Goal: Task Accomplishment & Management: Manage account settings

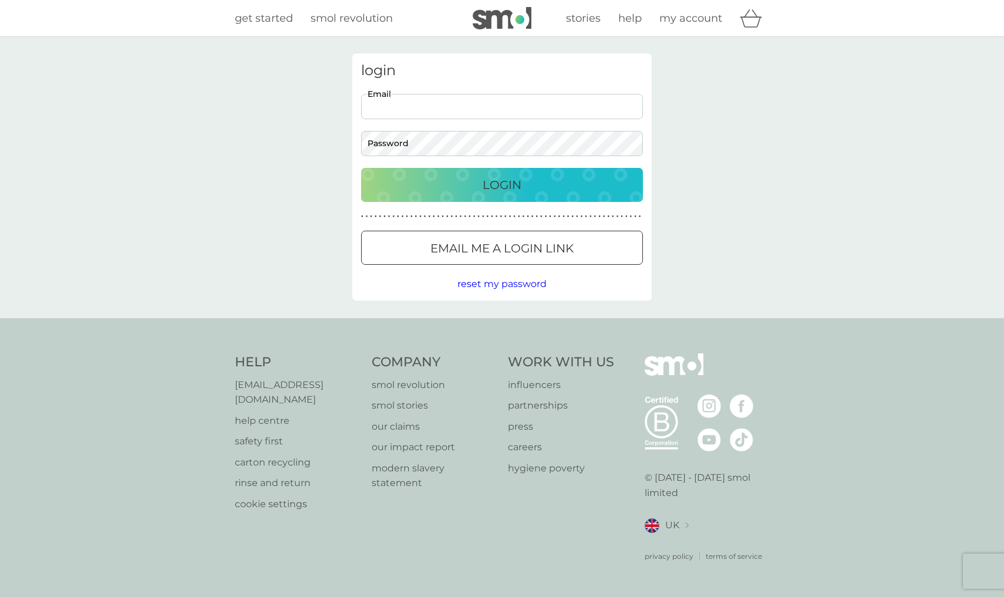
type input "[EMAIL_ADDRESS][DOMAIN_NAME]"
click at [502, 184] on button "Login" at bounding box center [502, 185] width 282 height 34
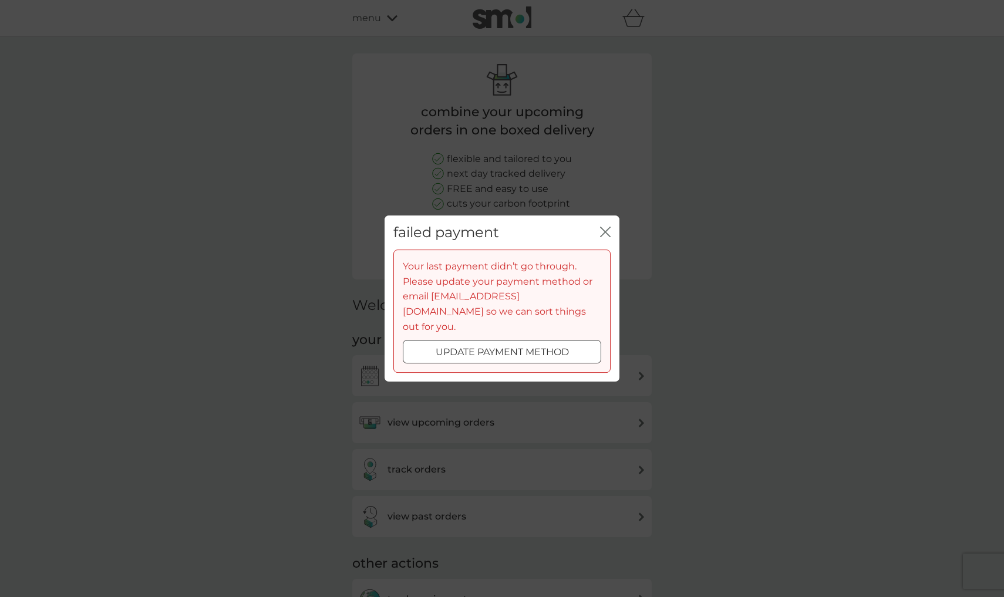
click at [601, 237] on icon "close" at bounding box center [605, 232] width 11 height 11
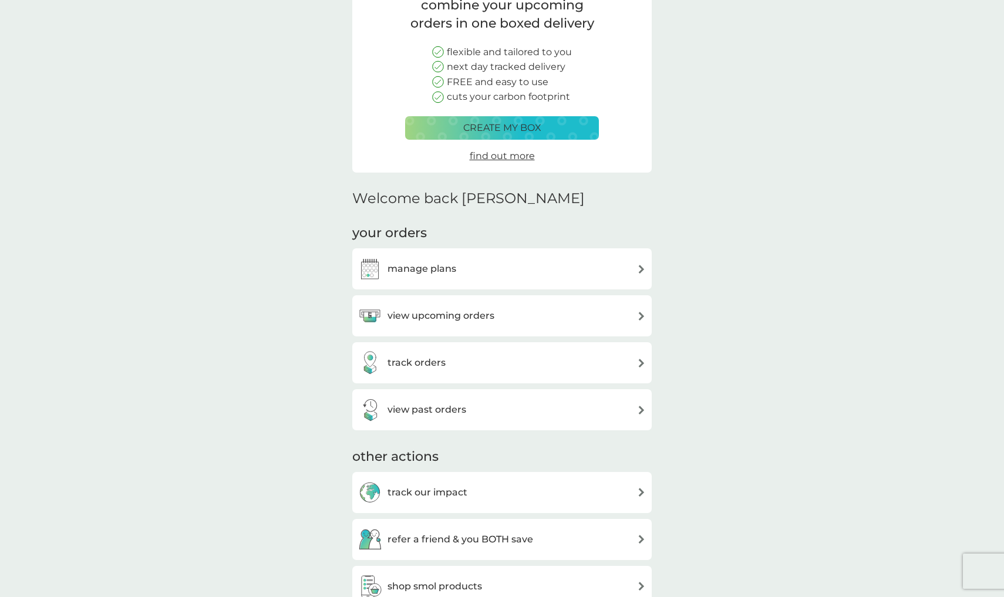
scroll to position [108, 0]
click at [557, 276] on div "manage plans" at bounding box center [501, 267] width 299 height 41
click at [642, 266] on img at bounding box center [641, 268] width 9 height 9
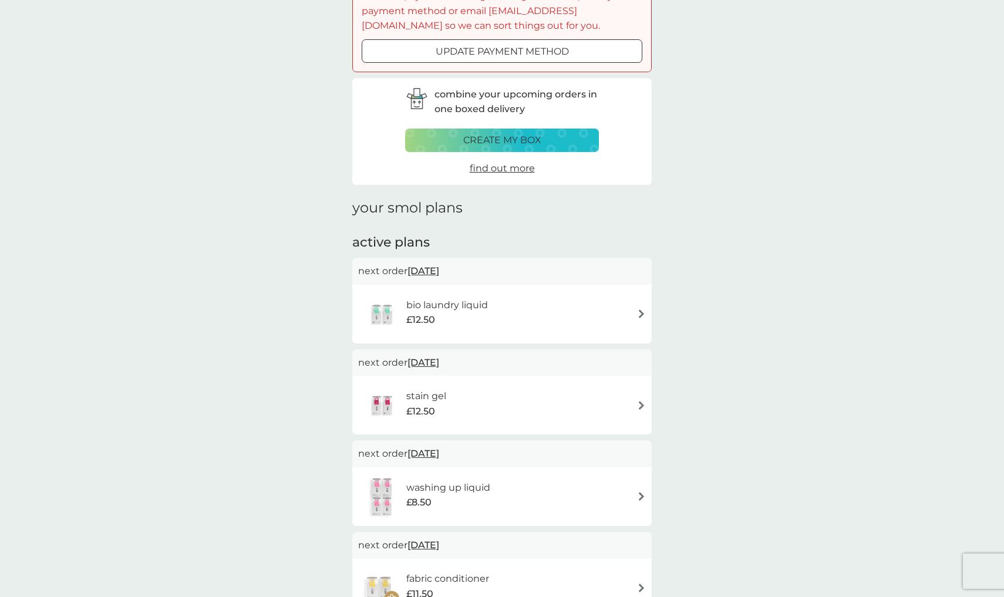
scroll to position [109, 0]
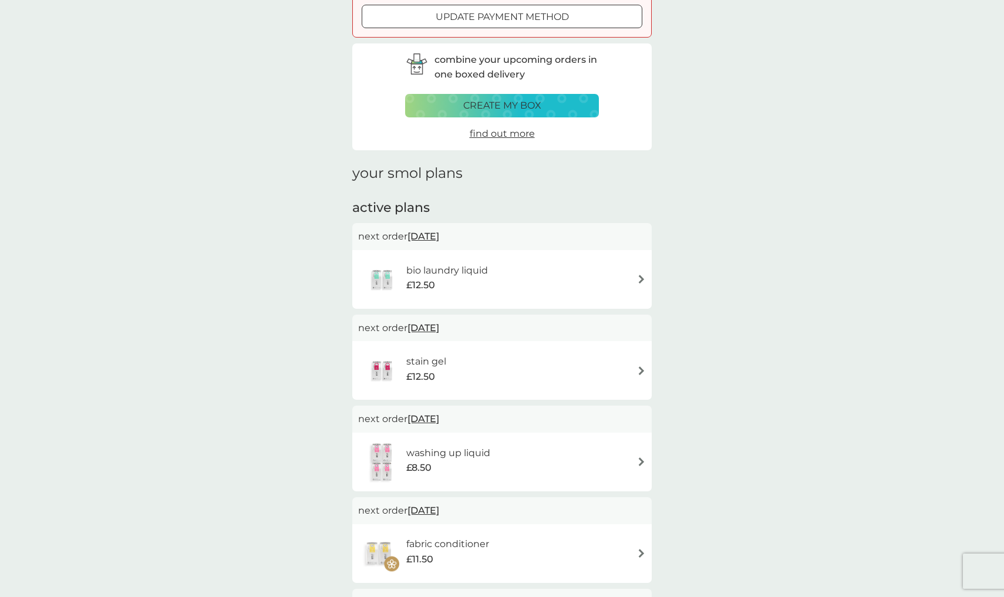
click at [488, 462] on div "£8.50" at bounding box center [448, 467] width 84 height 15
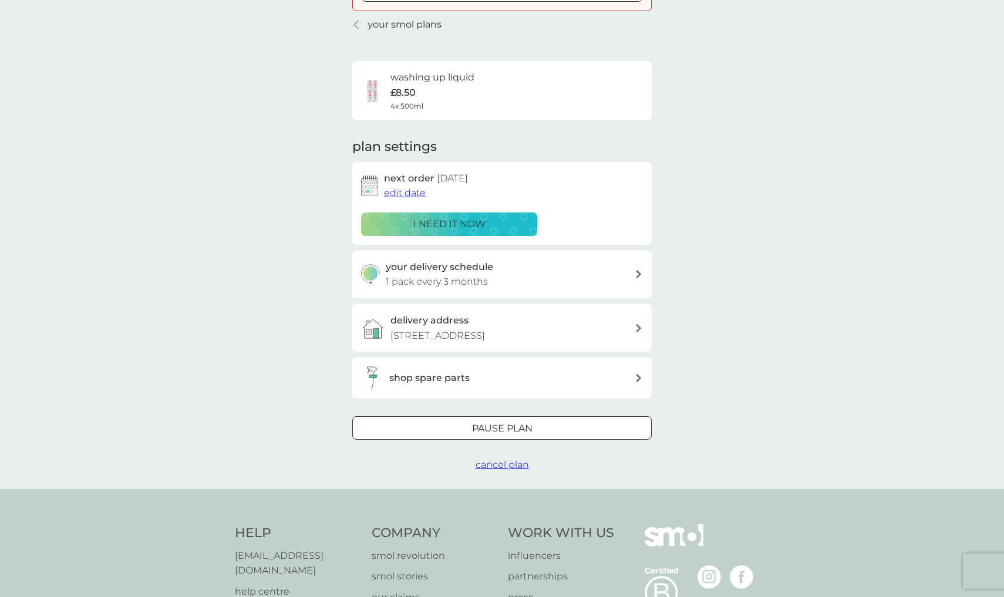
scroll to position [160, 0]
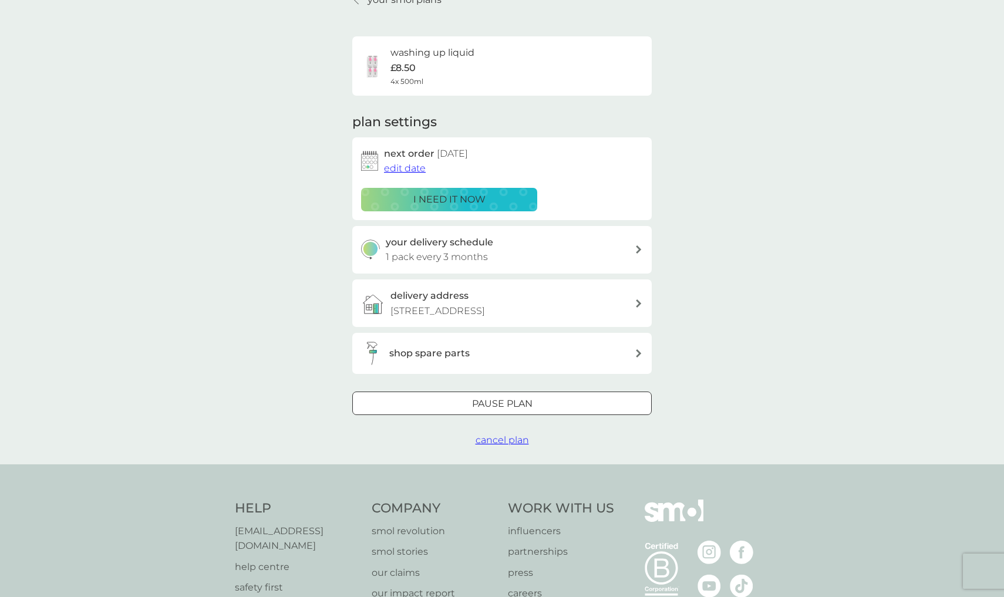
click at [503, 442] on button "cancel plan" at bounding box center [502, 440] width 53 height 15
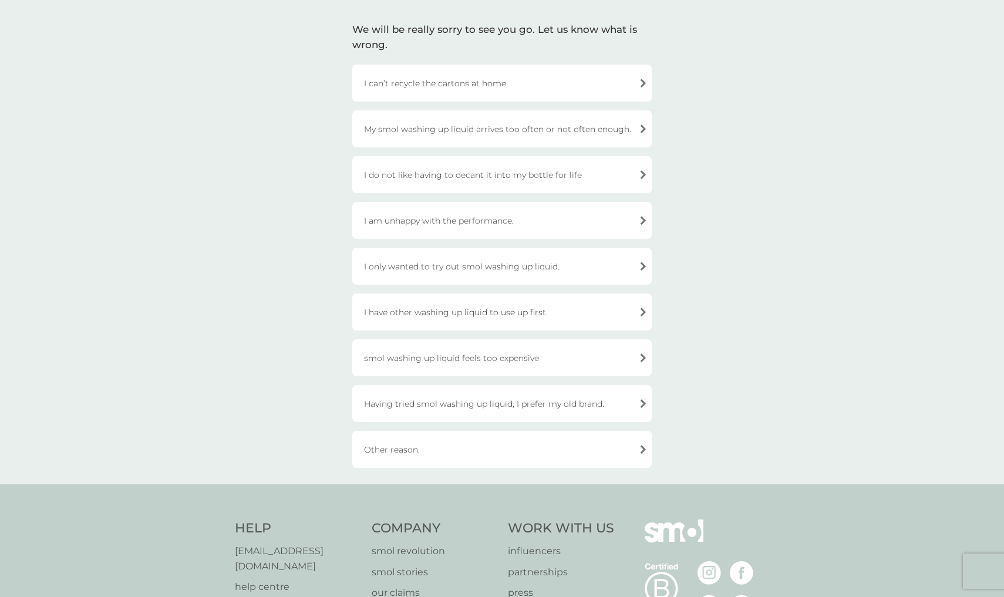
scroll to position [179, 0]
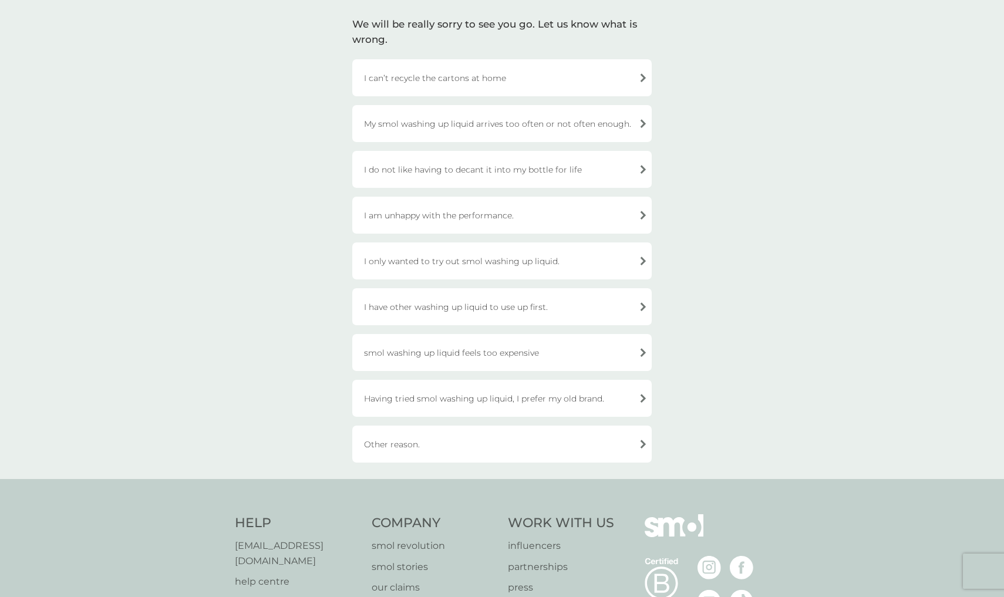
click at [523, 133] on div "My smol washing up liquid arrives too often or not often enough." at bounding box center [501, 123] width 299 height 37
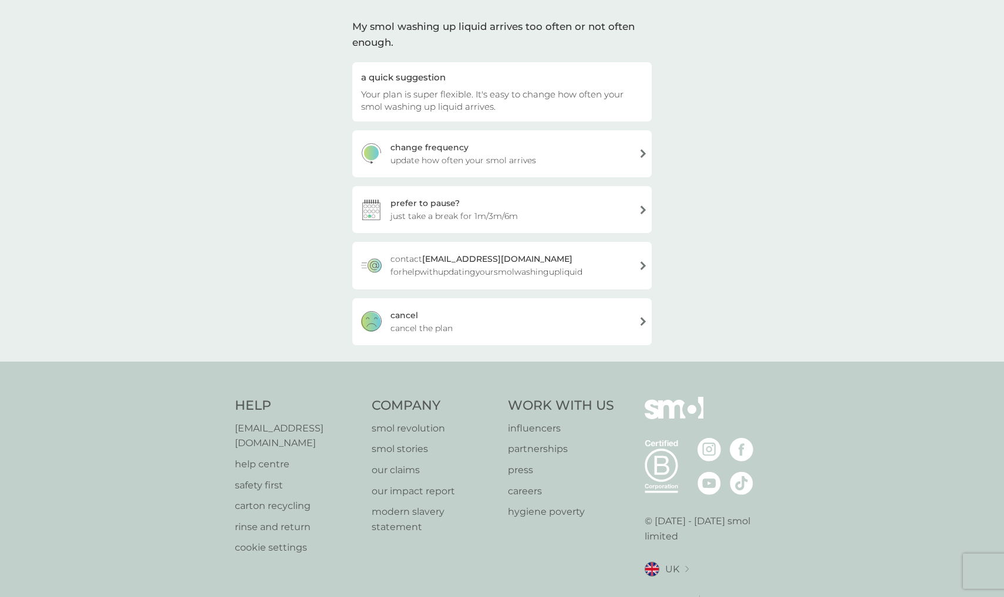
click at [505, 146] on div "change frequency update how often your smol arrives" at bounding box center [501, 153] width 299 height 47
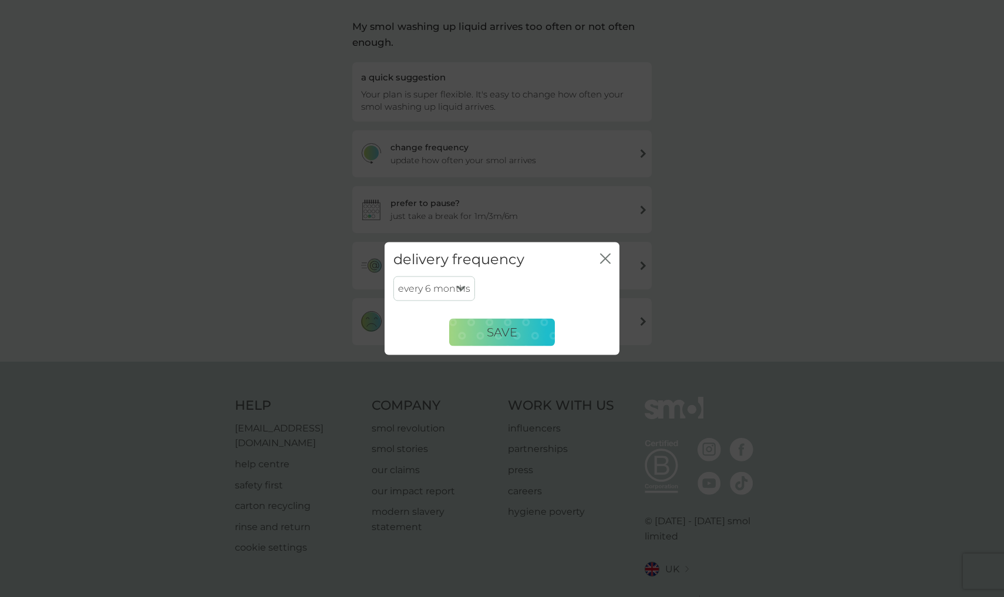
select select "7"
click at [494, 336] on span "SAVE" at bounding box center [502, 332] width 31 height 14
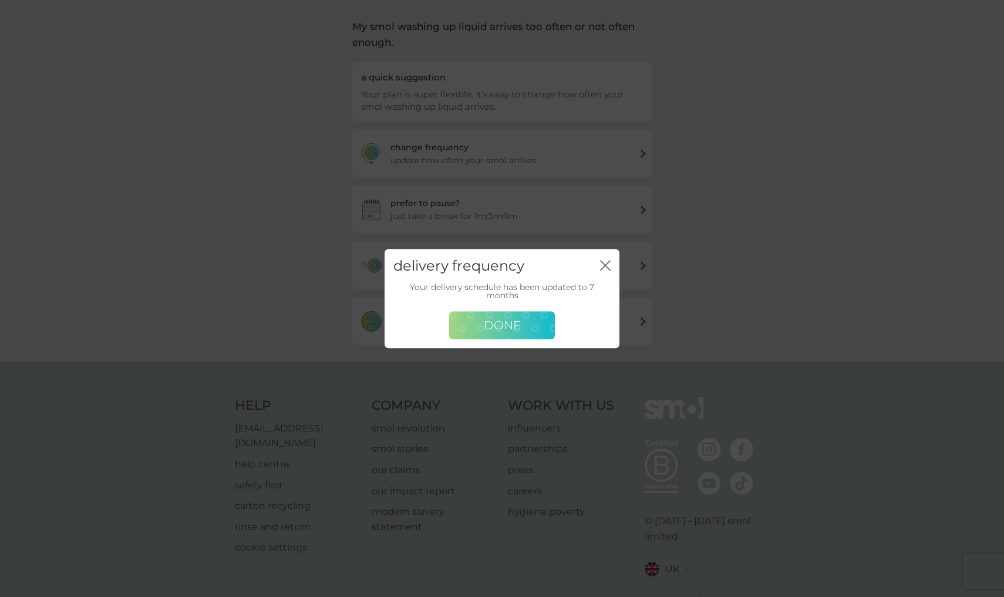
click at [497, 324] on span "DONE" at bounding box center [502, 325] width 37 height 14
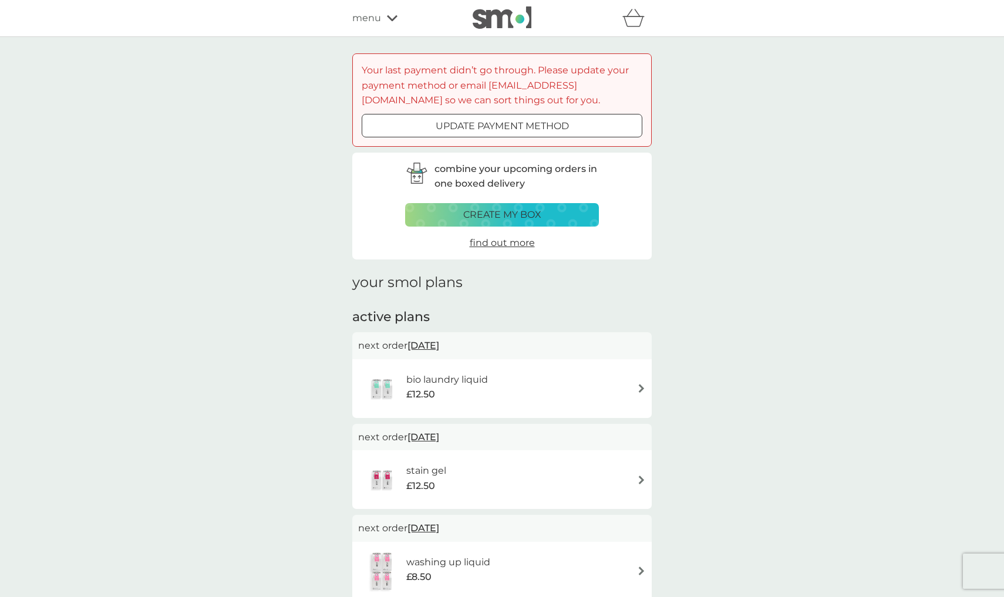
click at [486, 387] on div "£12.50" at bounding box center [447, 394] width 82 height 15
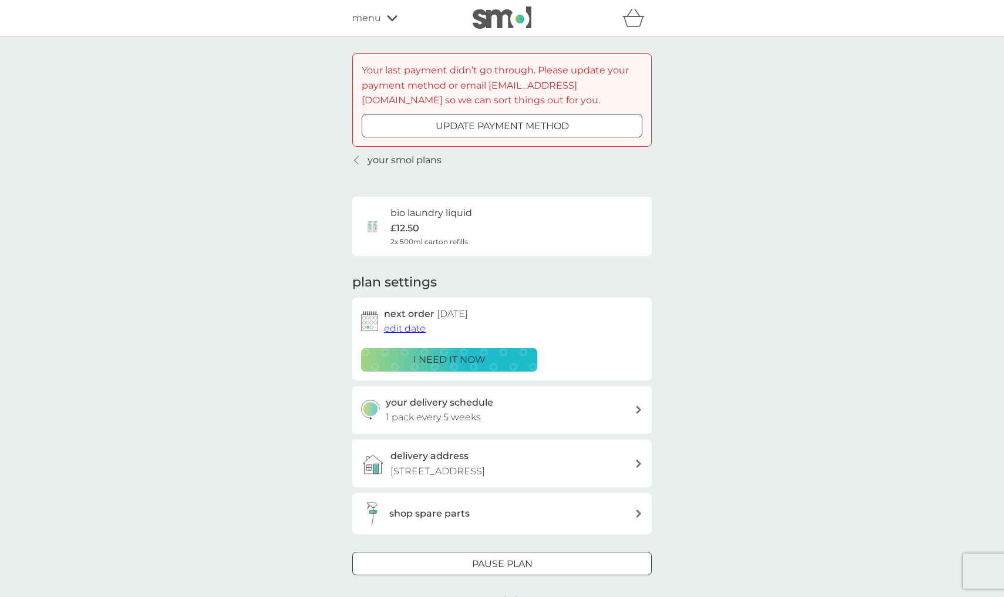
click at [470, 406] on div "your delivery schedule 1 pack every 5 weeks" at bounding box center [511, 410] width 250 height 30
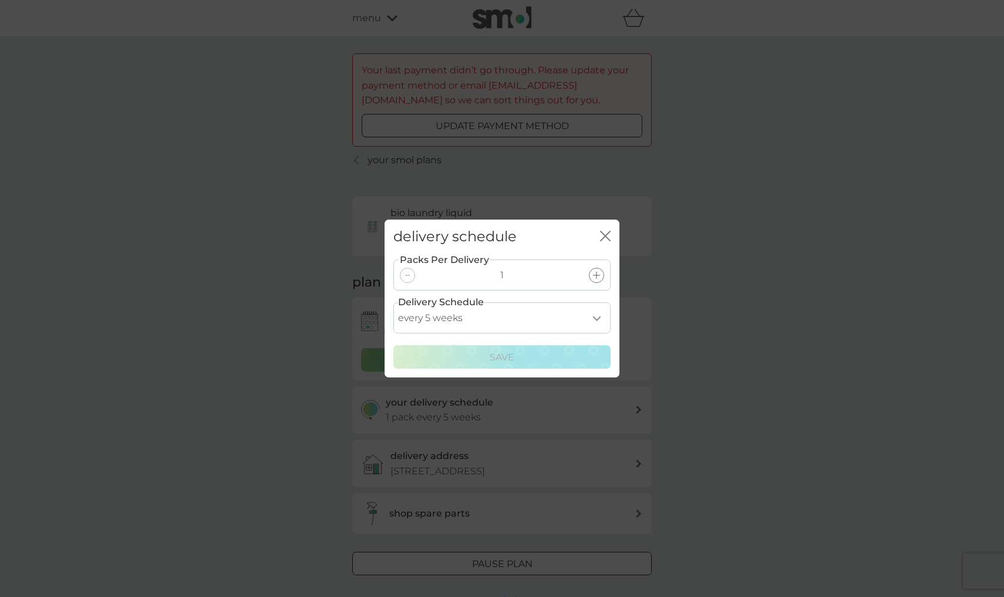
select select "21"
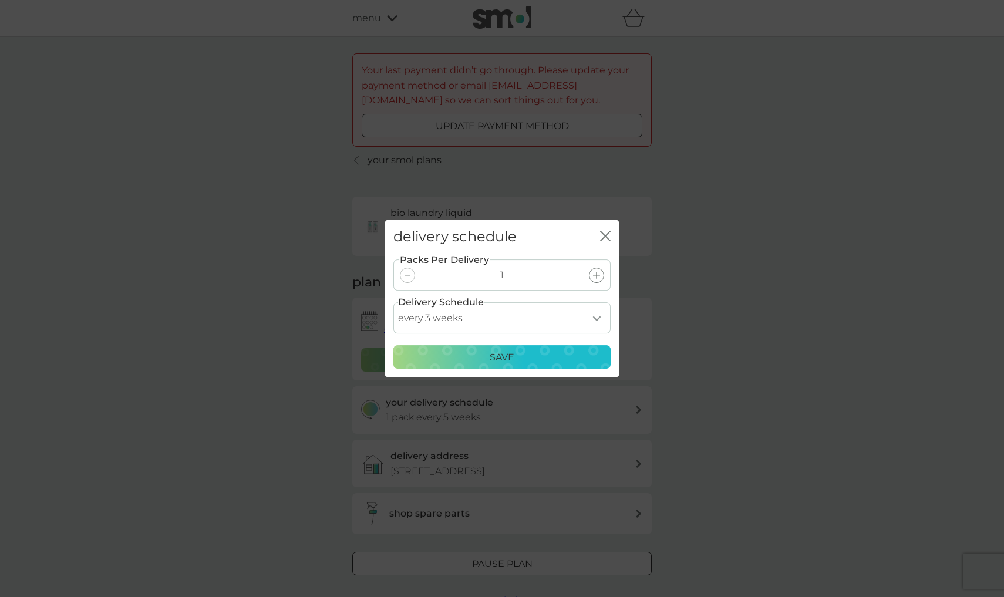
click at [474, 355] on div "Save" at bounding box center [502, 357] width 202 height 15
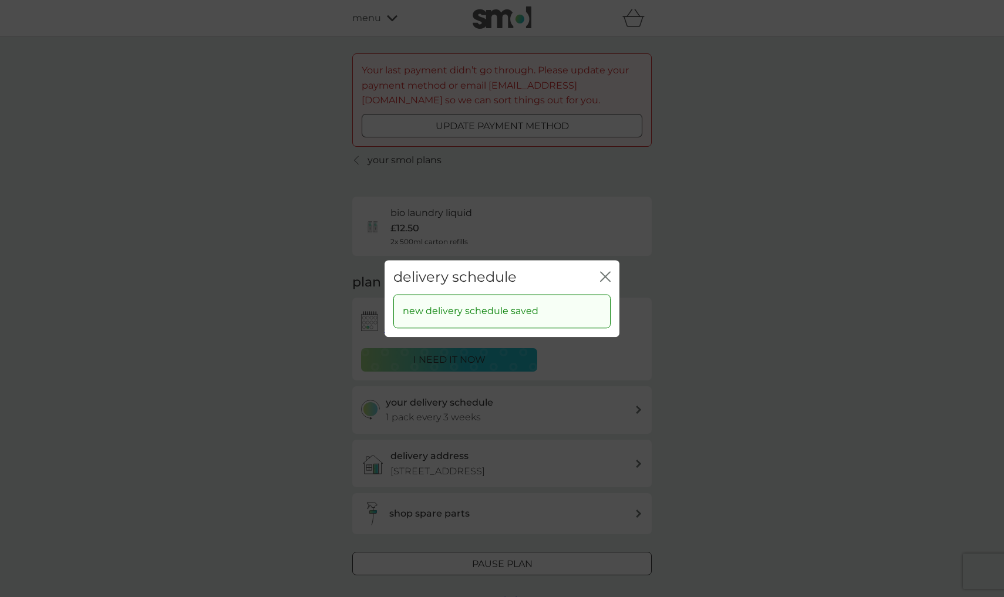
click at [608, 280] on icon "close" at bounding box center [607, 276] width 5 height 9
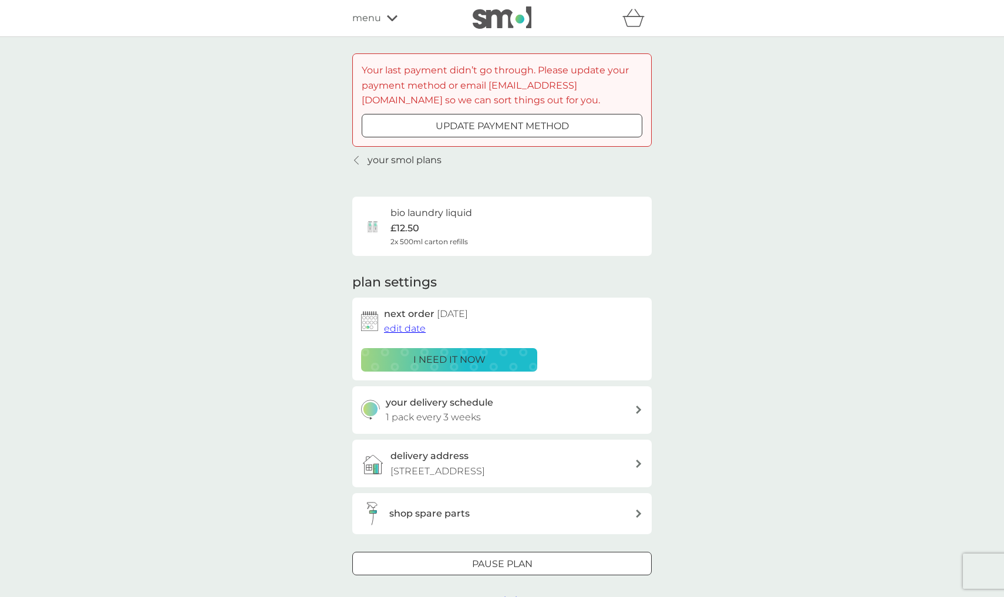
click at [413, 331] on button "edit date" at bounding box center [405, 328] width 42 height 15
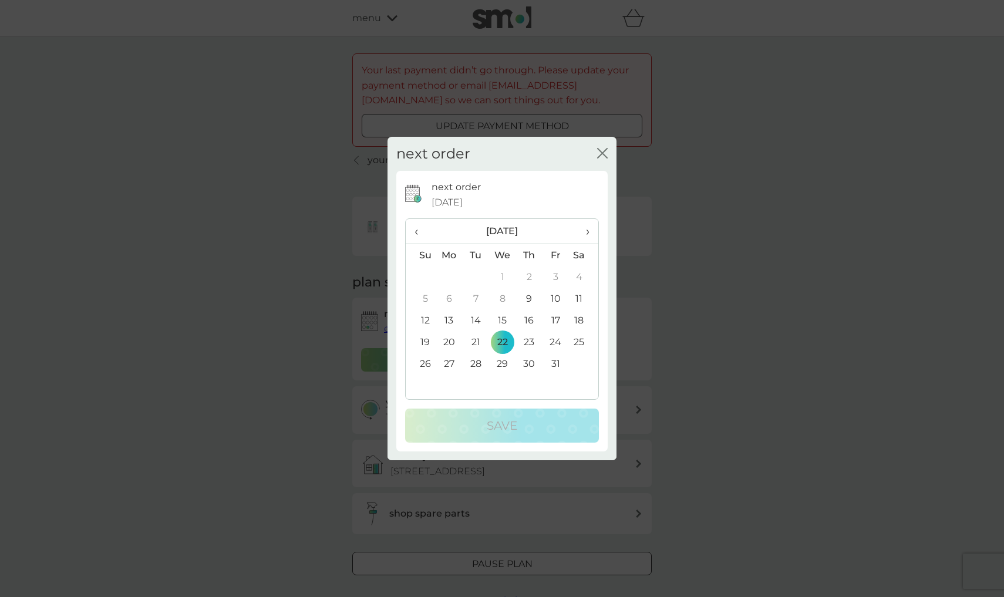
click at [448, 317] on td "13" at bounding box center [449, 320] width 27 height 22
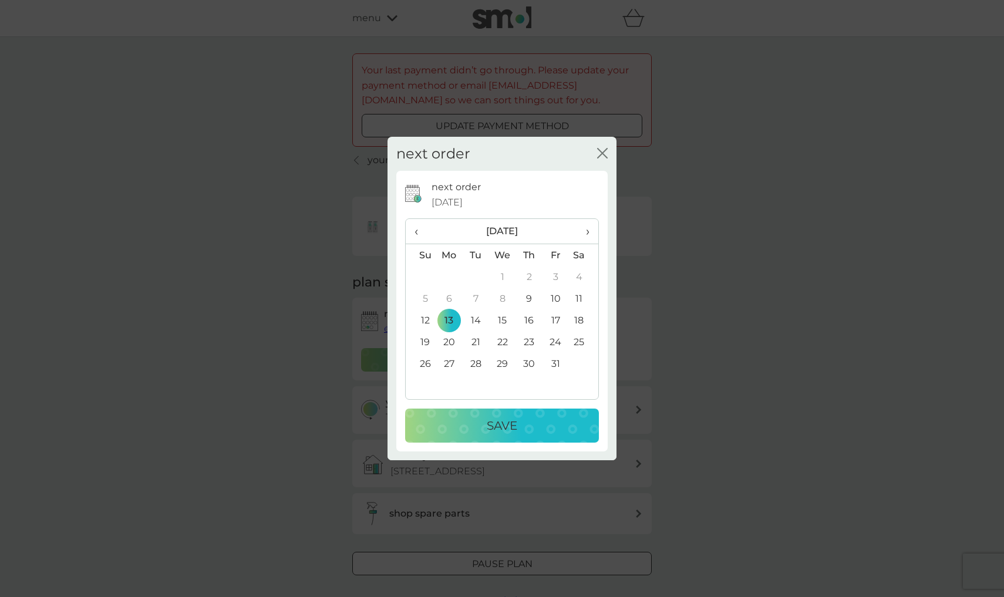
click at [530, 297] on td "9" at bounding box center [529, 299] width 26 height 22
click at [502, 429] on p "Save" at bounding box center [502, 425] width 31 height 19
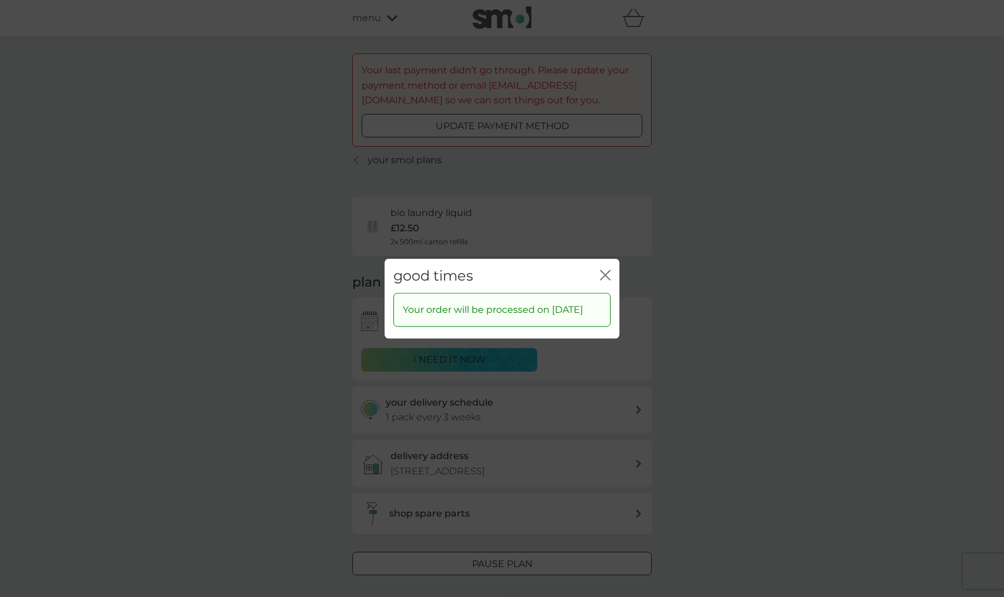
click at [605, 270] on icon "close" at bounding box center [603, 274] width 5 height 9
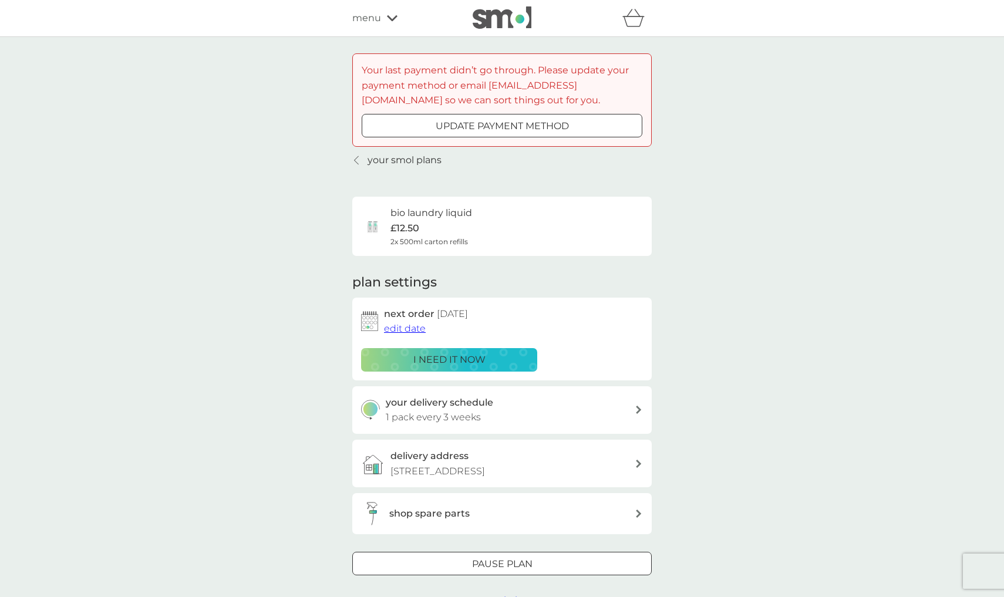
click at [401, 164] on p "your smol plans" at bounding box center [405, 160] width 74 height 15
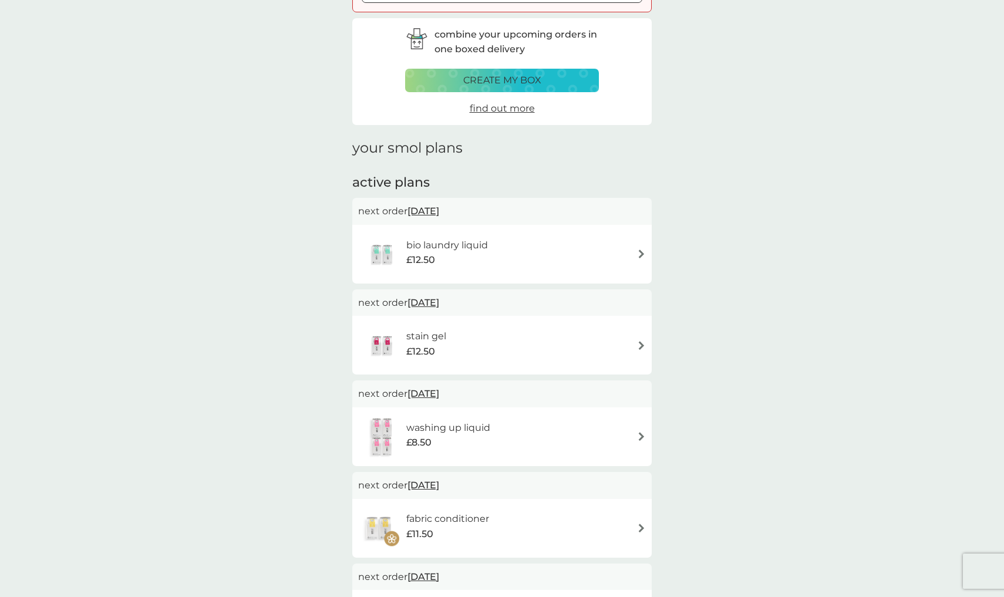
scroll to position [136, 0]
click at [424, 348] on span "£12.50" at bounding box center [420, 349] width 29 height 15
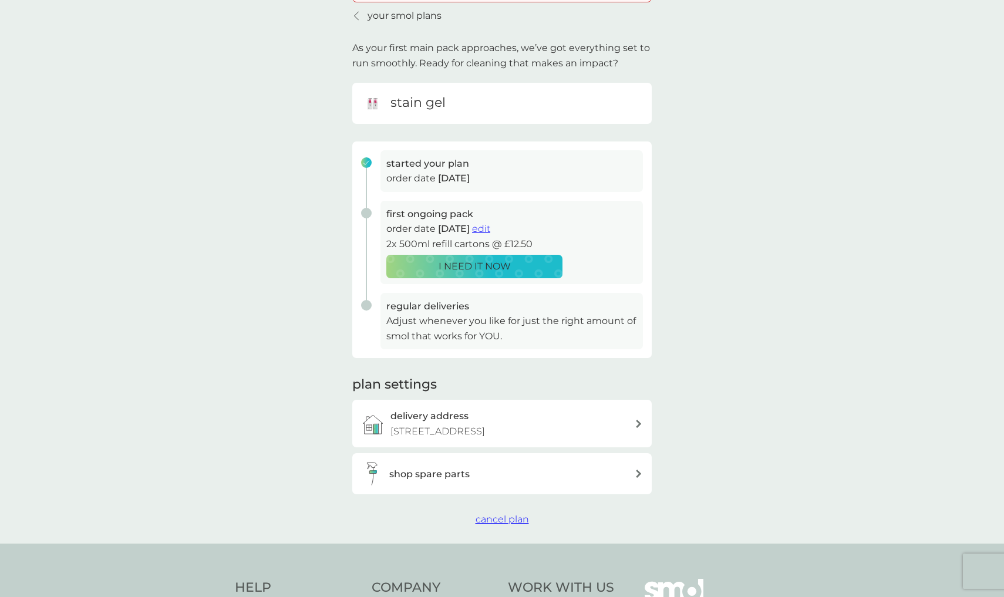
scroll to position [171, 0]
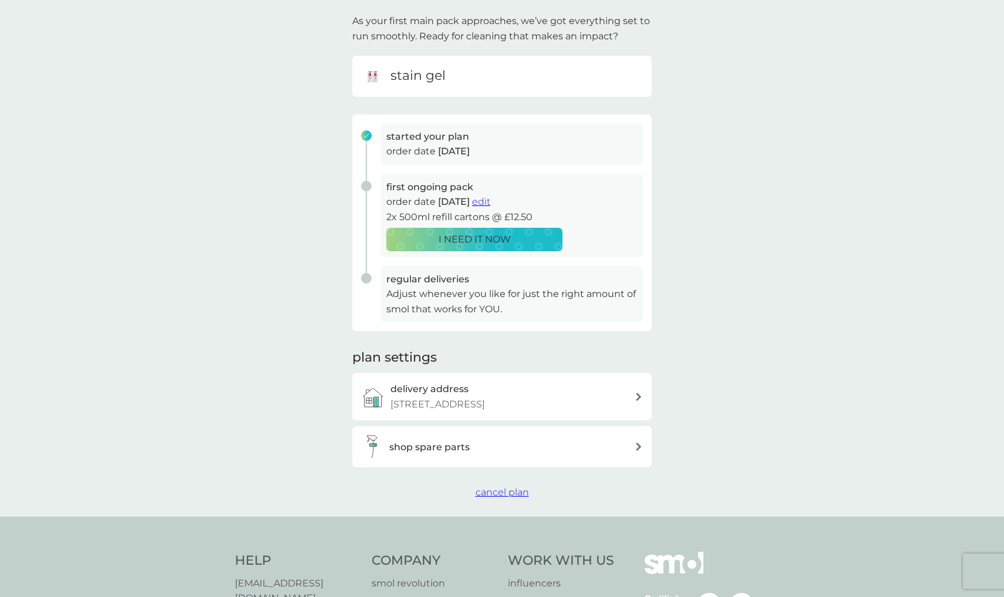
click at [490, 196] on span "edit" at bounding box center [481, 201] width 18 height 11
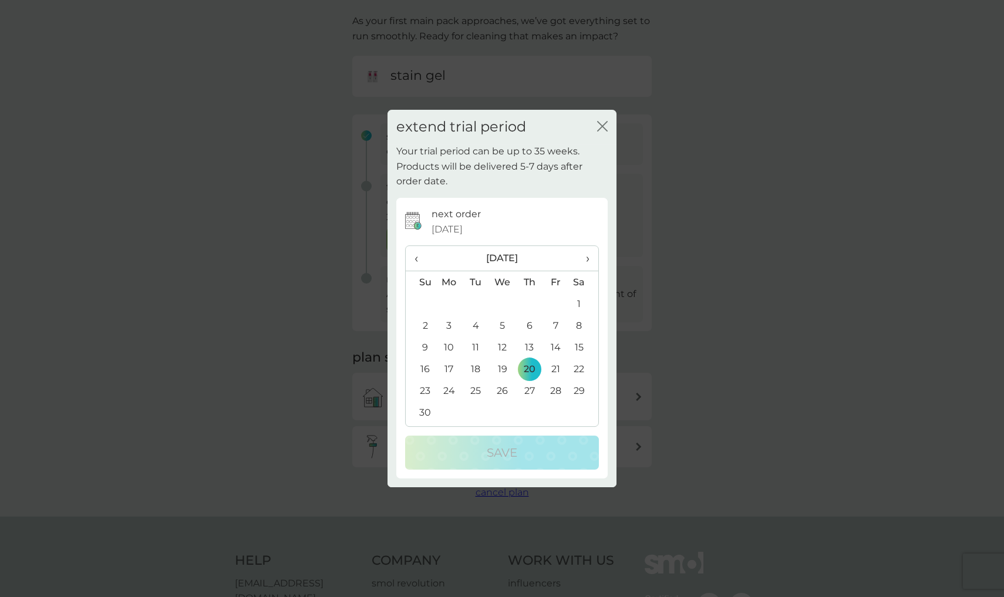
click at [579, 260] on span "›" at bounding box center [584, 258] width 12 height 25
click at [503, 328] on td "7" at bounding box center [502, 326] width 27 height 22
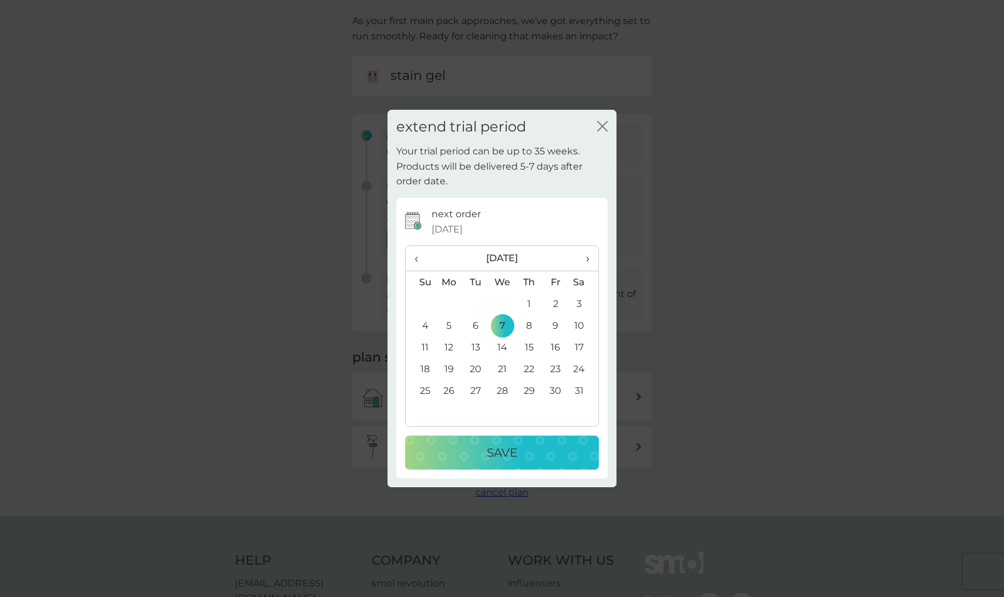
click at [475, 466] on button "Save" at bounding box center [502, 453] width 194 height 34
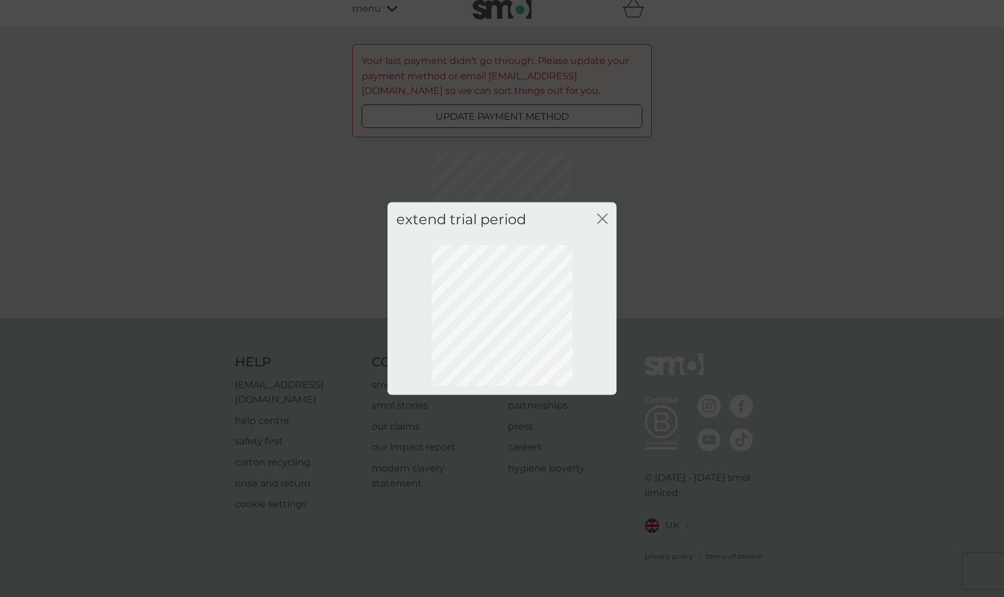
scroll to position [0, 0]
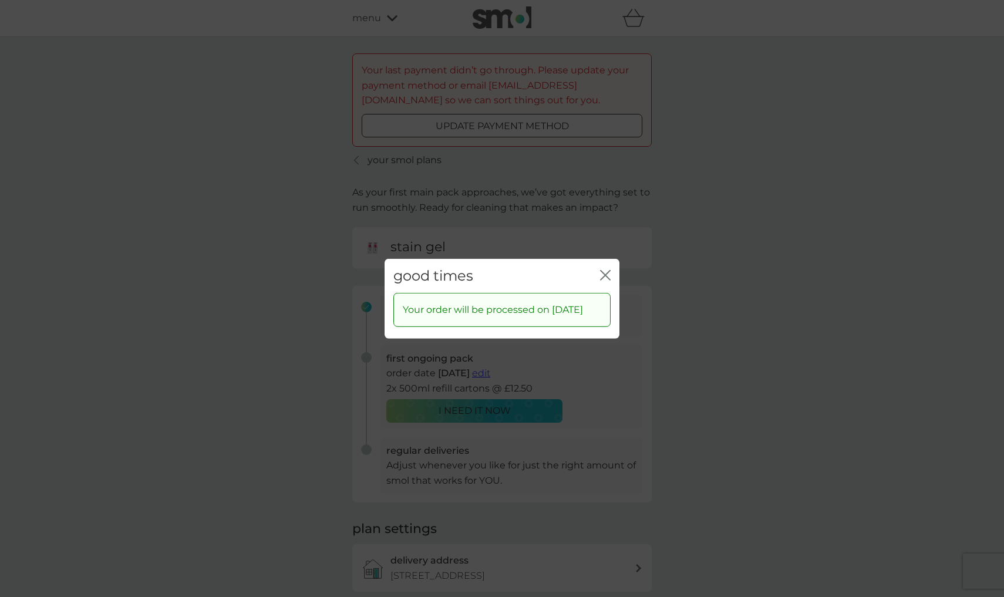
click at [605, 270] on icon "close" at bounding box center [605, 275] width 11 height 11
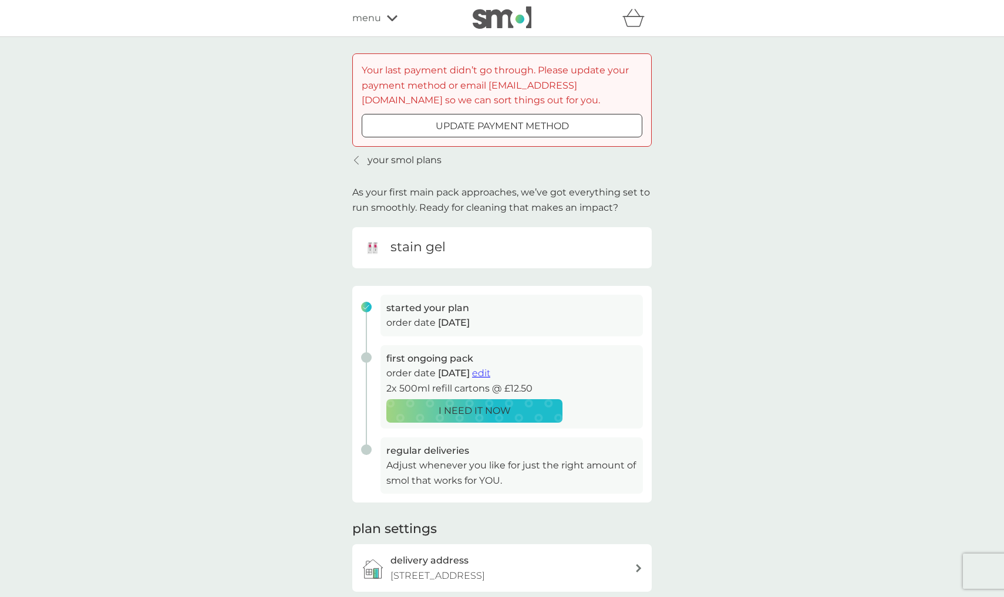
click at [361, 156] on div at bounding box center [357, 160] width 8 height 9
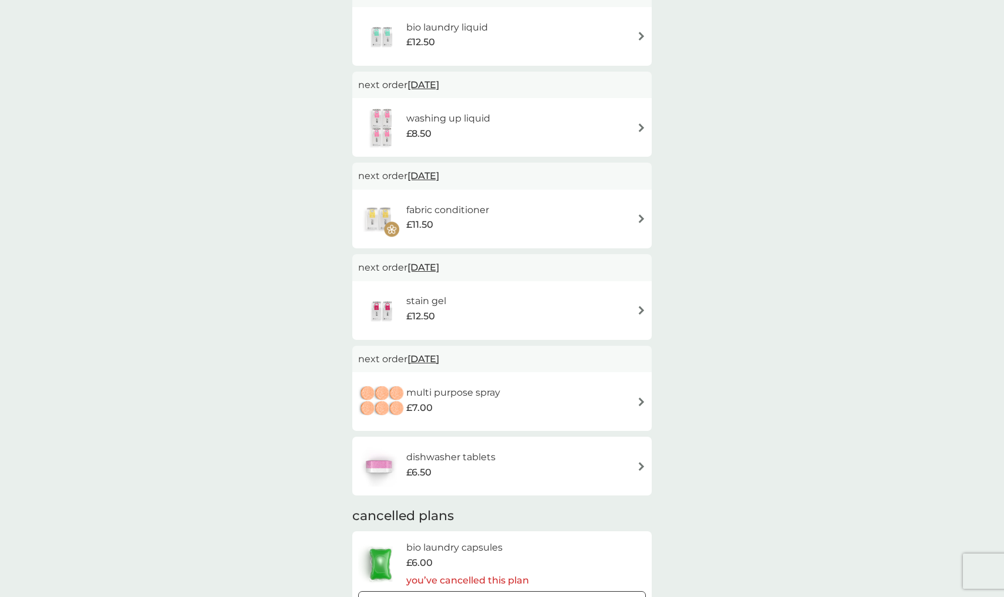
scroll to position [364, 0]
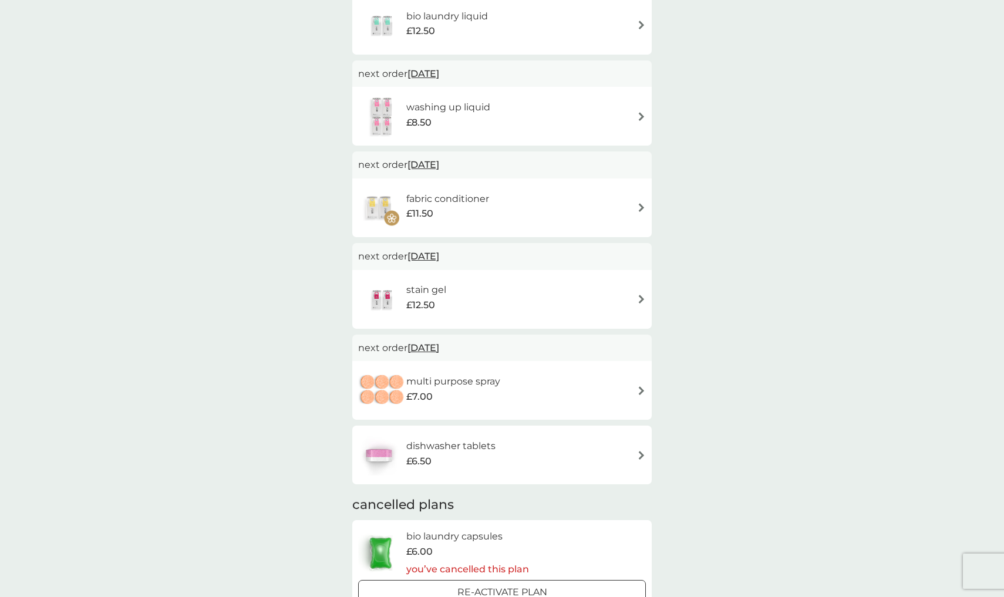
click at [520, 217] on div "fabric conditioner £11.50" at bounding box center [502, 207] width 288 height 41
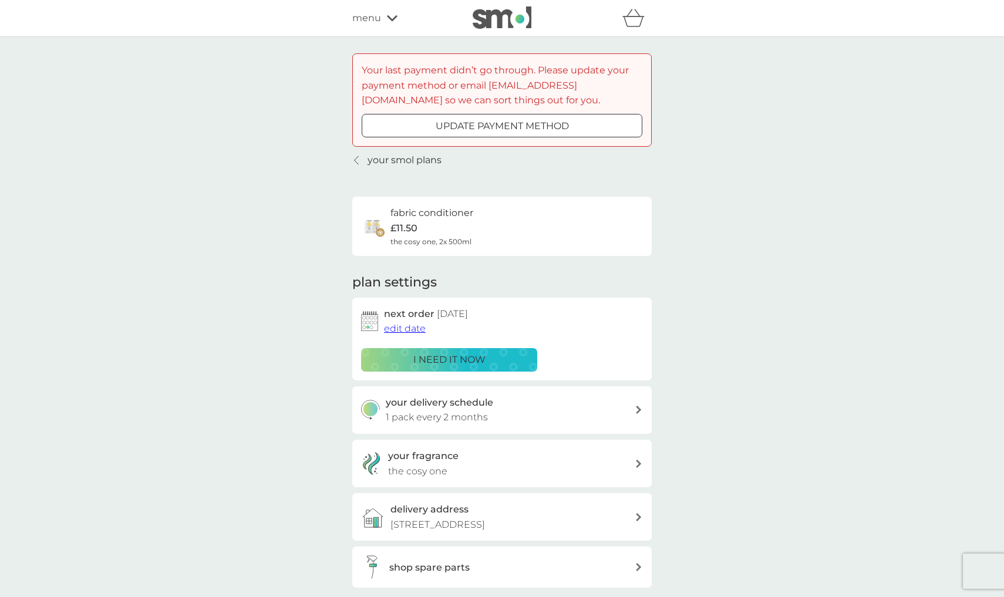
click at [439, 422] on div "your delivery schedule 1 pack every 2 months" at bounding box center [501, 410] width 299 height 48
select select "2"
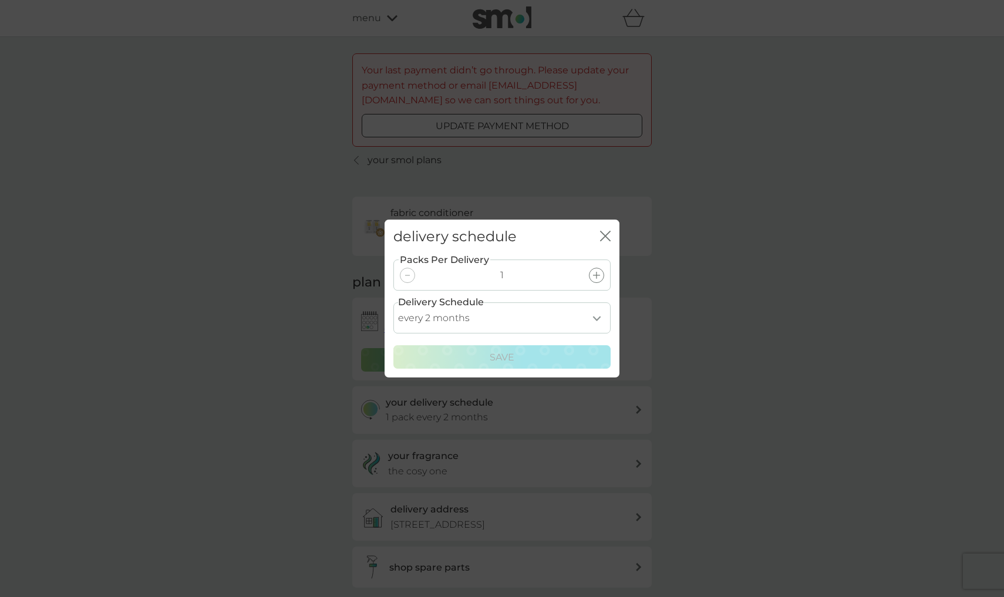
click at [611, 235] on div "delivery schedule close" at bounding box center [502, 237] width 235 height 35
click at [605, 234] on icon "close" at bounding box center [605, 236] width 11 height 11
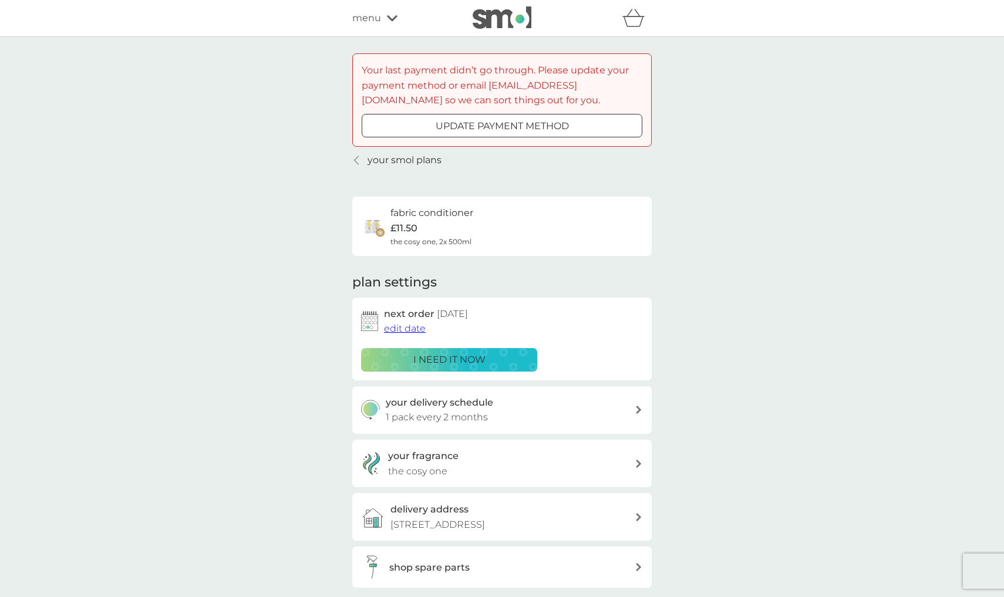
click at [358, 160] on icon at bounding box center [356, 160] width 5 height 9
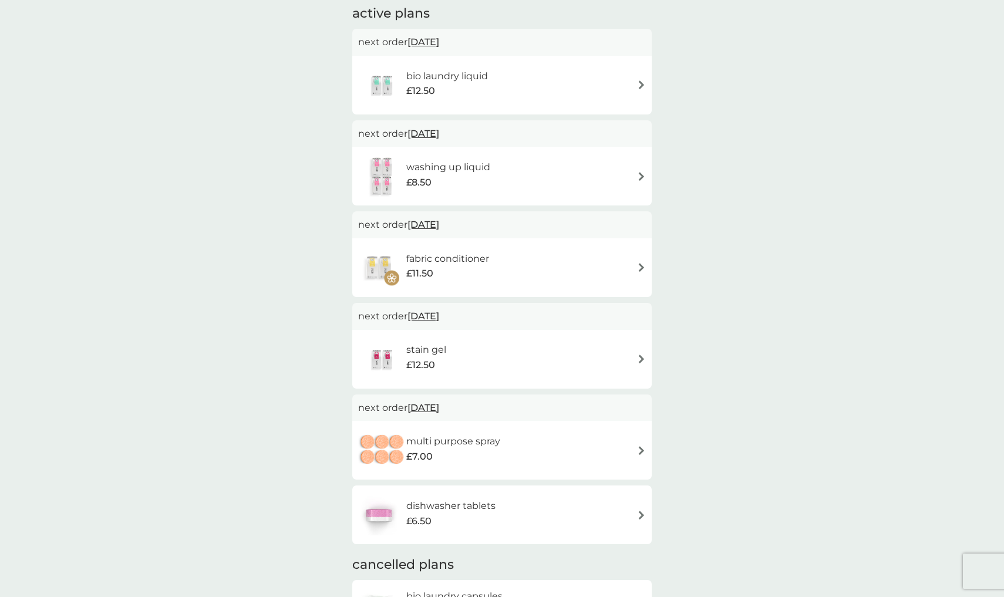
scroll to position [412, 0]
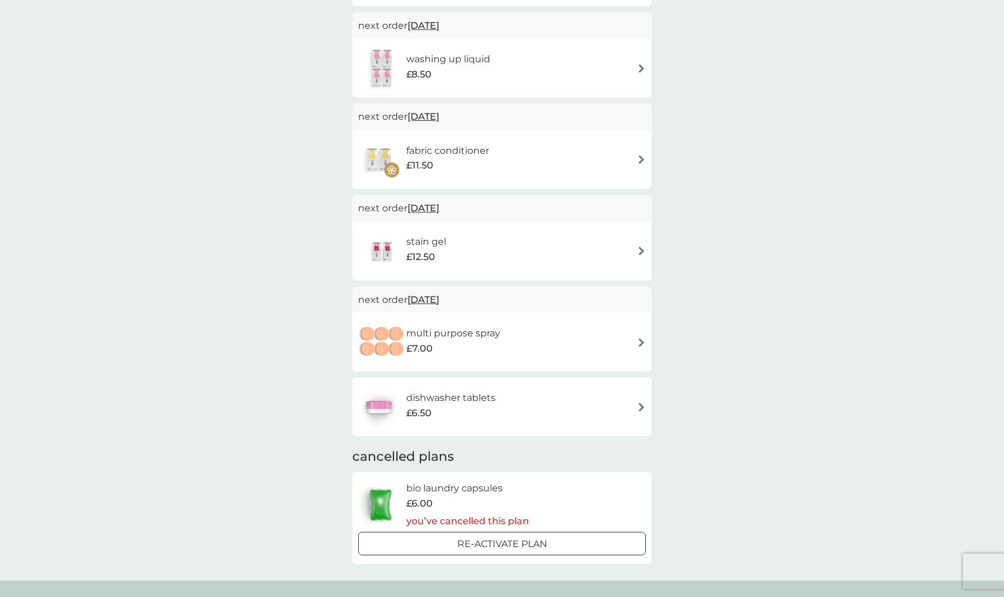
click at [454, 423] on div "dishwasher tablets £6.50" at bounding box center [501, 407] width 299 height 59
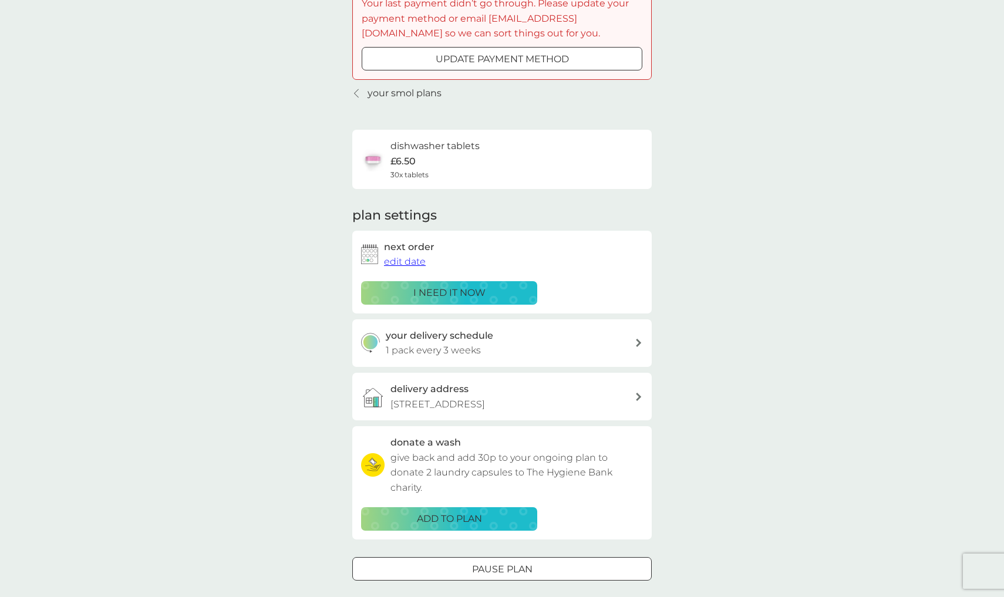
scroll to position [66, 0]
click at [483, 352] on div "your delivery schedule 1 pack every 3 weeks" at bounding box center [511, 344] width 250 height 30
select select "21"
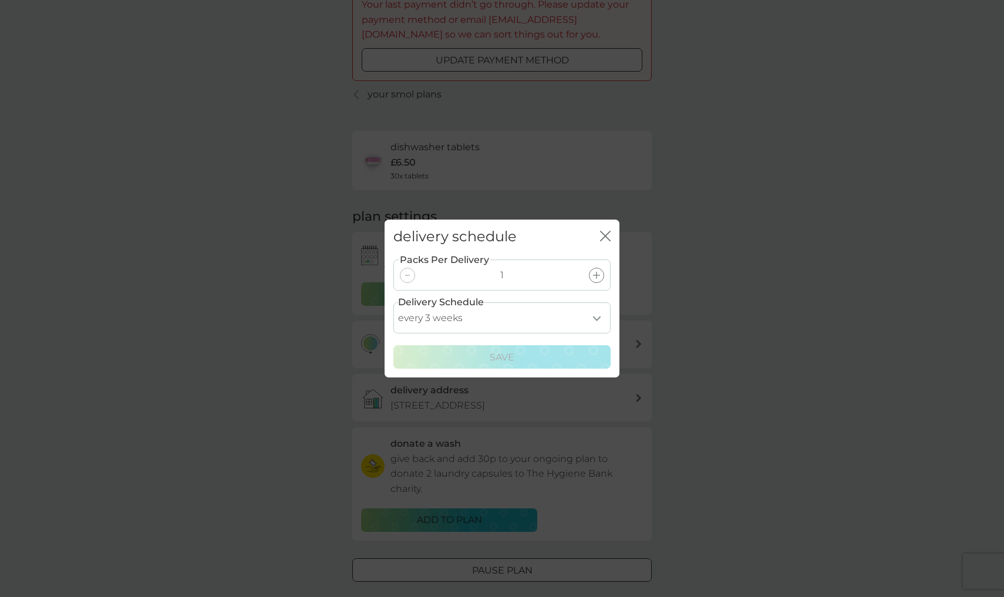
click at [622, 233] on div "delivery schedule close Packs Per Delivery 1 Delivery Schedule every 1 week eve…" at bounding box center [502, 298] width 1004 height 597
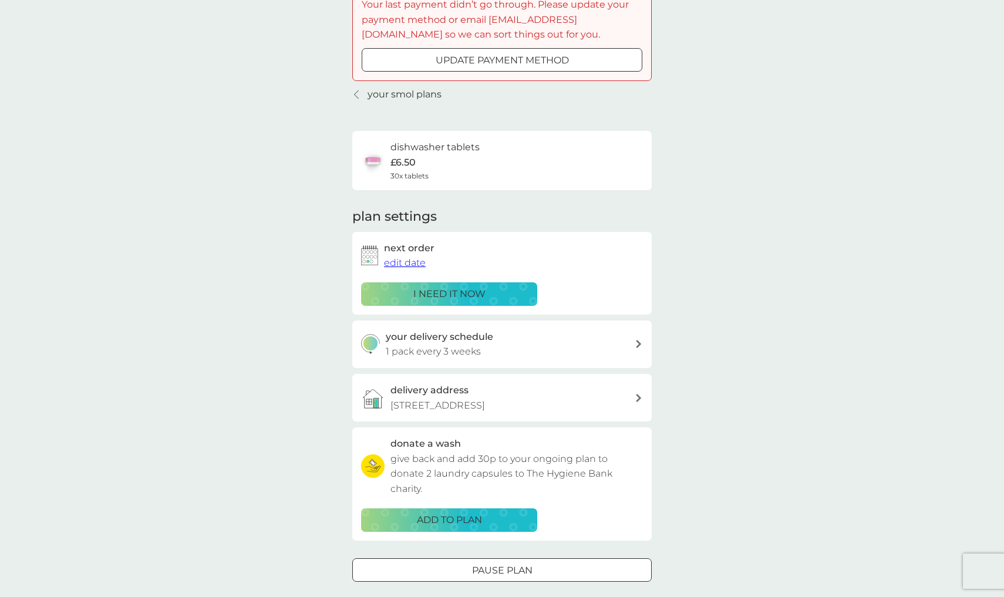
click at [500, 294] on div "i need it now" at bounding box center [449, 294] width 161 height 15
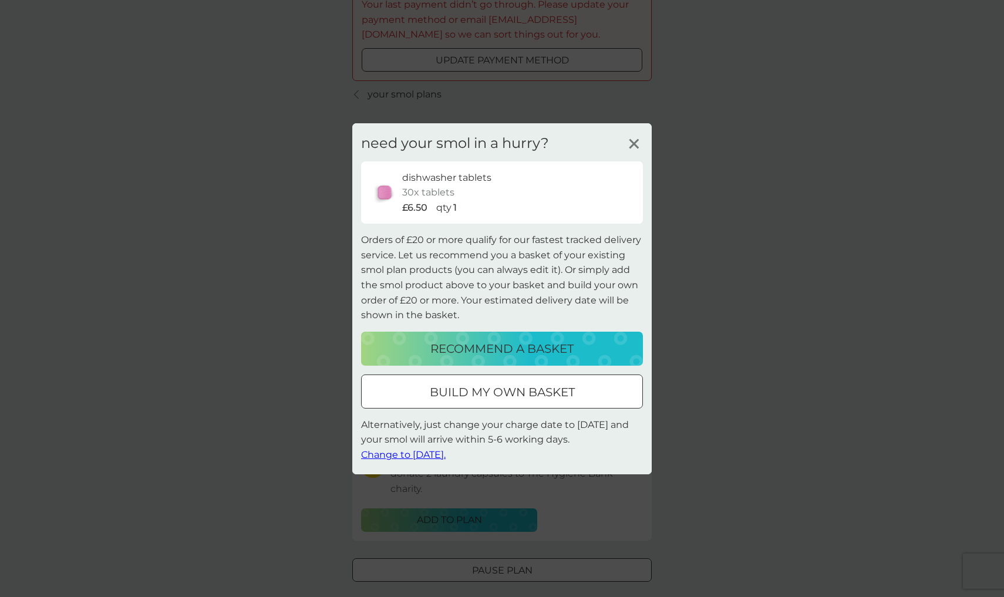
click at [642, 134] on div "need your smol in a hurry? dishwasher tablets 30x tablets £6.50 qty 1 Orders of…" at bounding box center [501, 298] width 299 height 351
click at [641, 138] on icon at bounding box center [634, 143] width 18 height 18
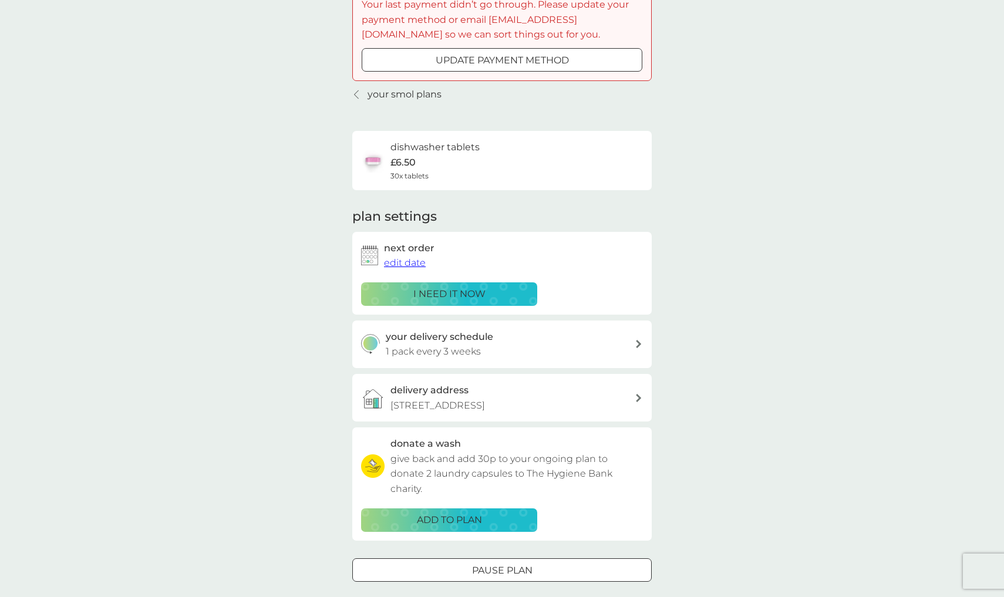
click at [393, 270] on div "next order edit date i need it now" at bounding box center [502, 273] width 282 height 65
click at [398, 261] on span "edit date" at bounding box center [405, 262] width 42 height 11
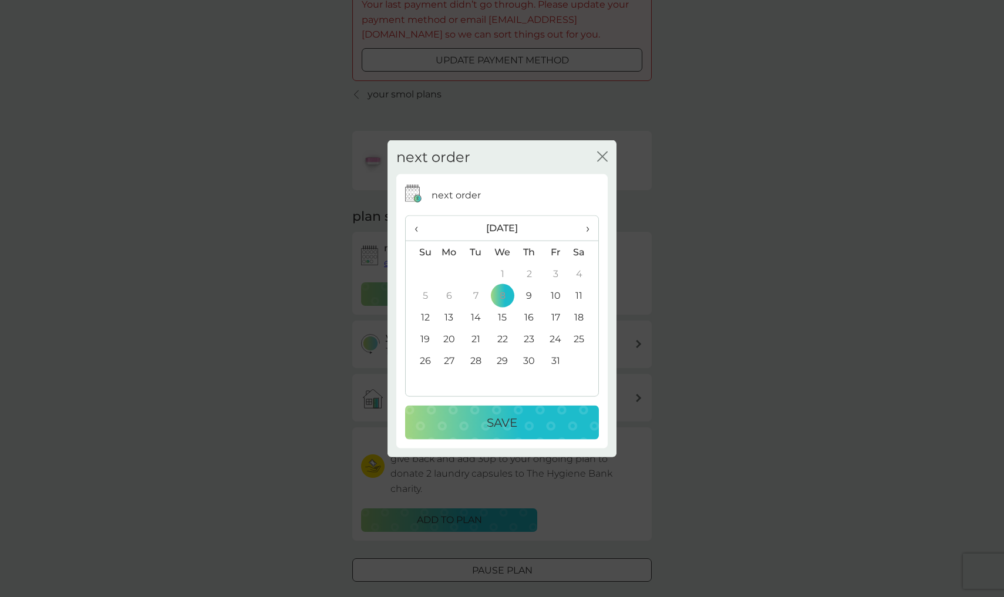
click at [529, 298] on td "9" at bounding box center [529, 296] width 26 height 22
click at [494, 433] on button "Save" at bounding box center [502, 423] width 194 height 34
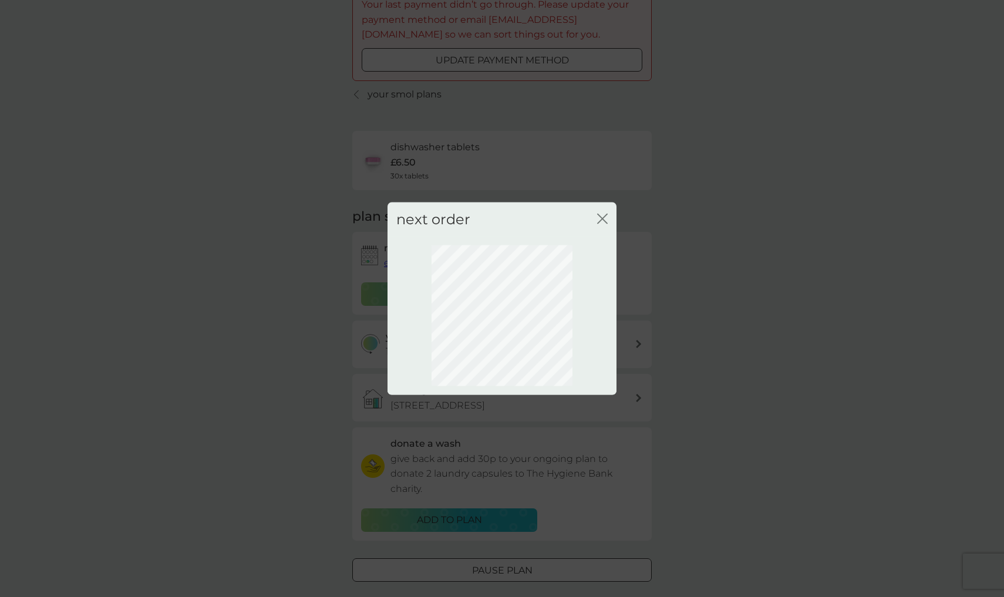
scroll to position [0, 0]
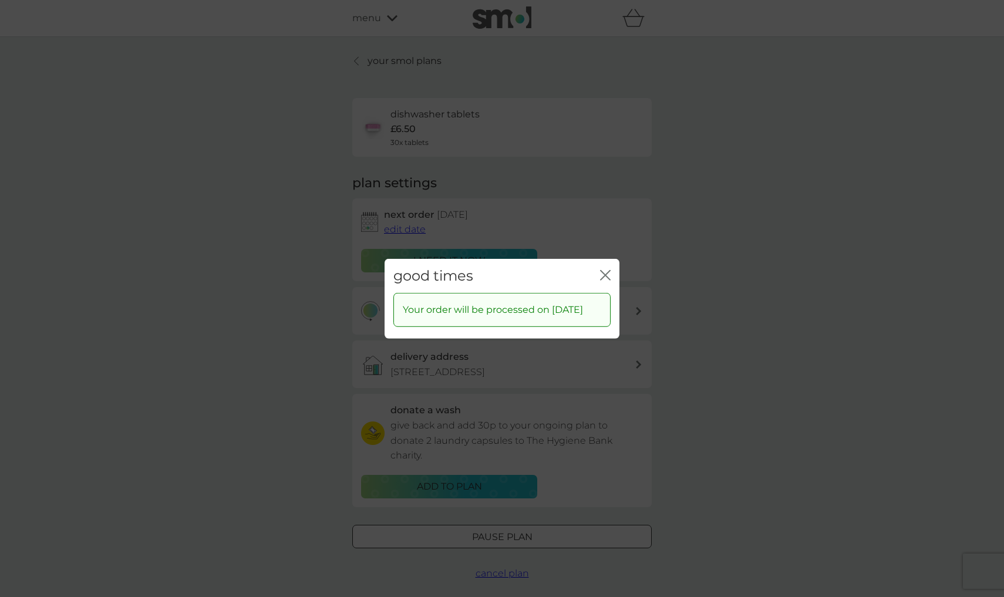
click at [605, 270] on icon "close" at bounding box center [605, 275] width 11 height 11
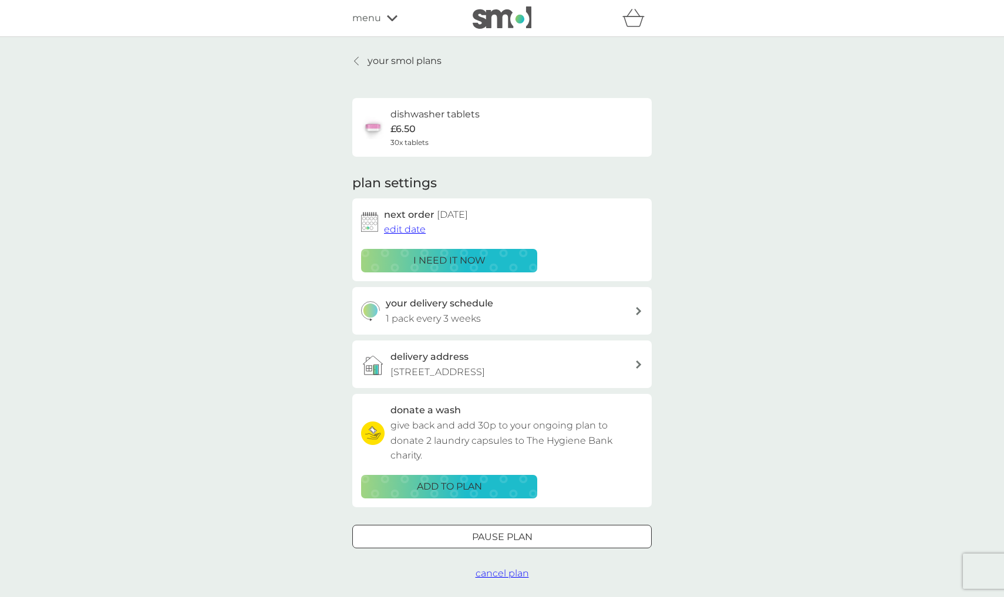
click at [574, 318] on div "your delivery schedule 1 pack every 3 weeks" at bounding box center [511, 311] width 250 height 30
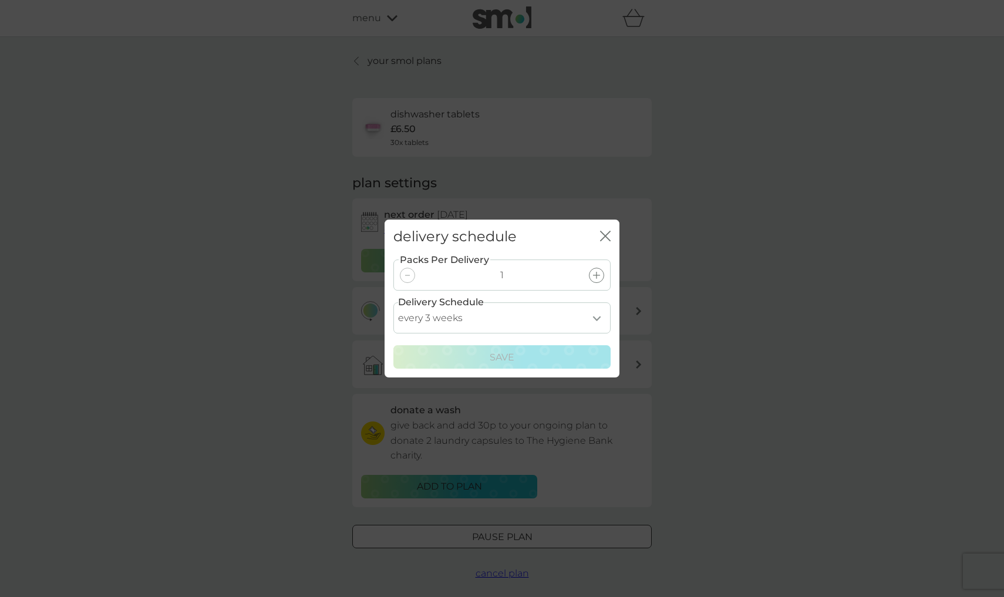
select select "14"
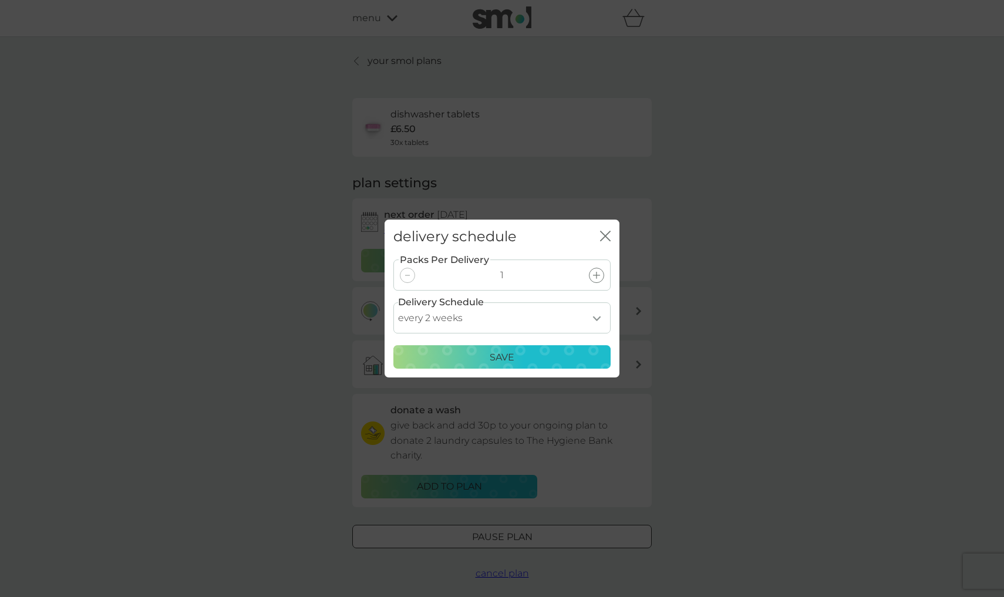
click at [557, 369] on div "Packs Per Delivery 1 Delivery Schedule every 1 week every 2 weeks every 3 weeks…" at bounding box center [502, 316] width 235 height 124
click at [560, 353] on div "Save" at bounding box center [502, 357] width 202 height 15
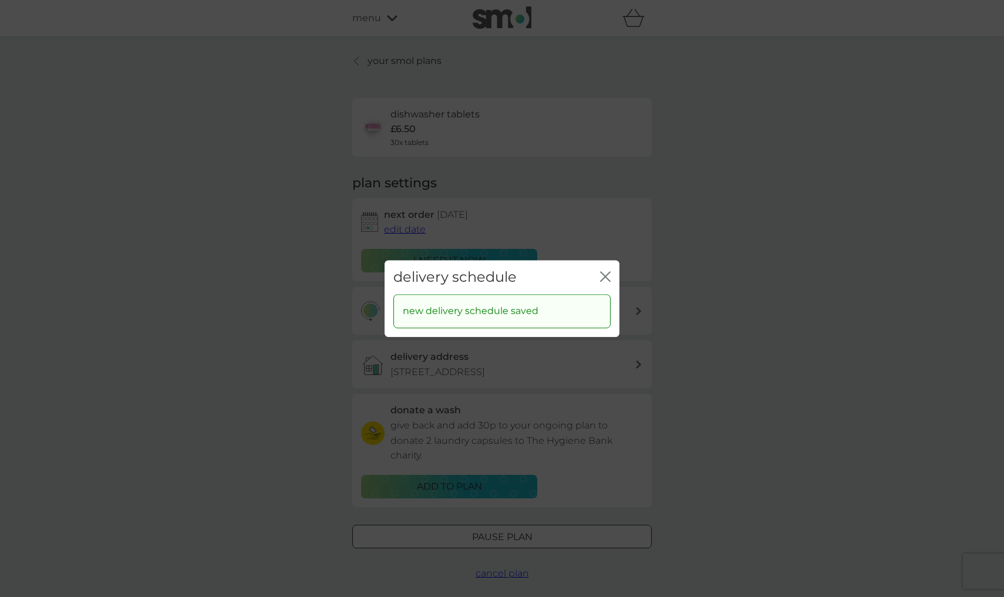
click at [610, 276] on icon "close" at bounding box center [605, 276] width 11 height 11
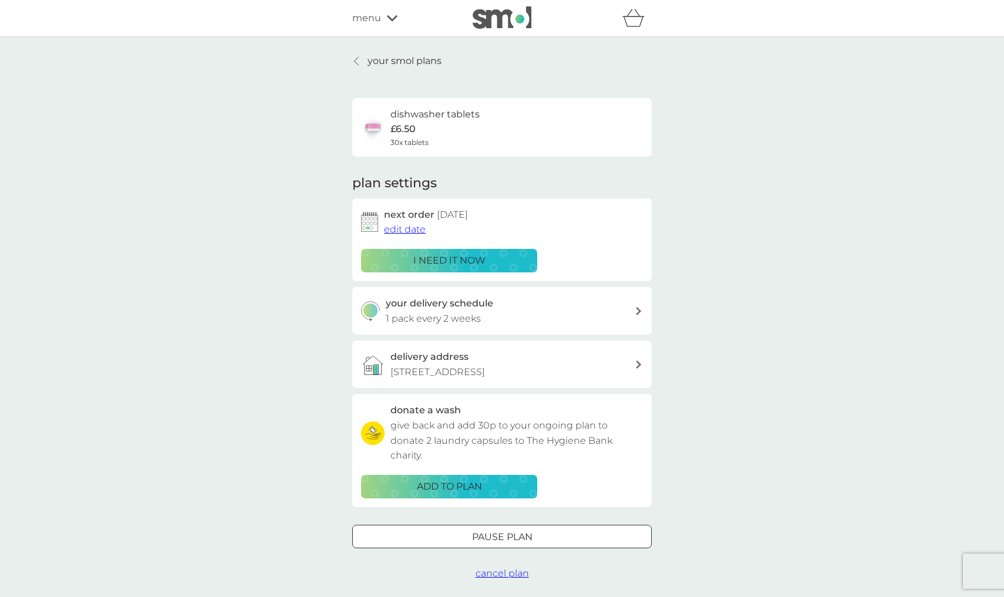
scroll to position [1, 0]
click at [414, 64] on p "your smol plans" at bounding box center [405, 60] width 74 height 15
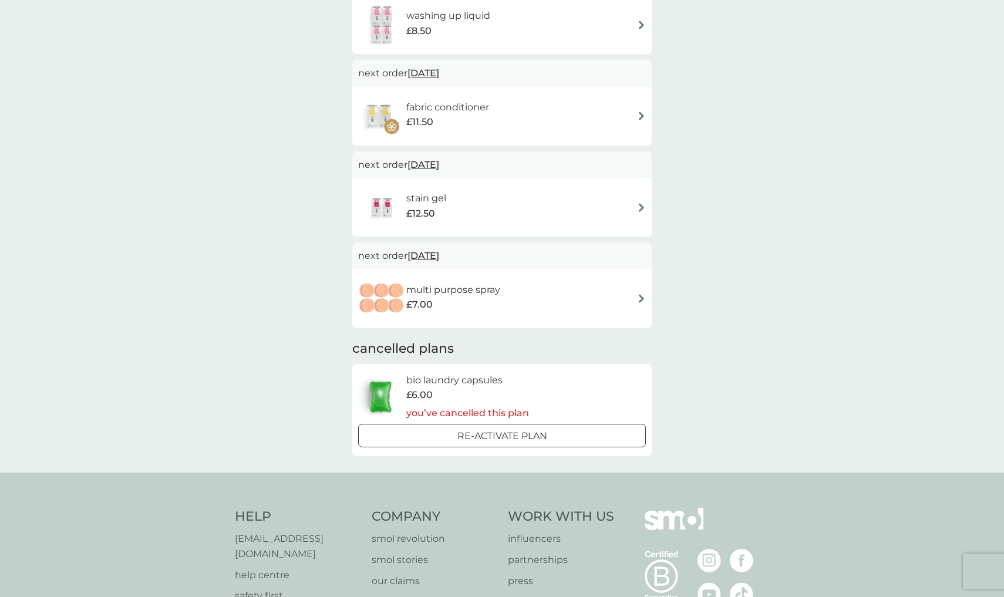
scroll to position [482, 0]
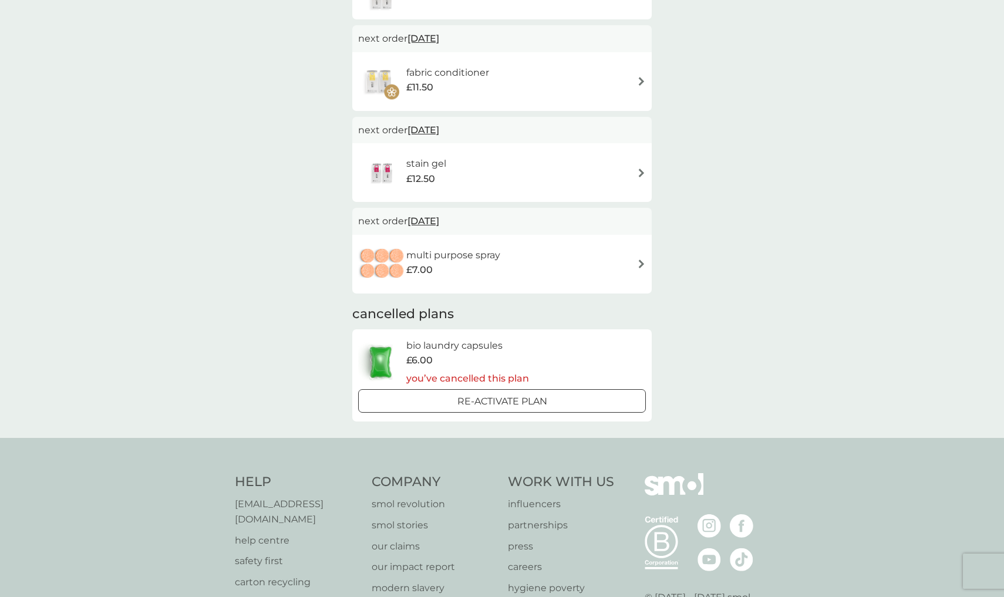
click at [433, 396] on div "Re-activate Plan" at bounding box center [502, 401] width 278 height 15
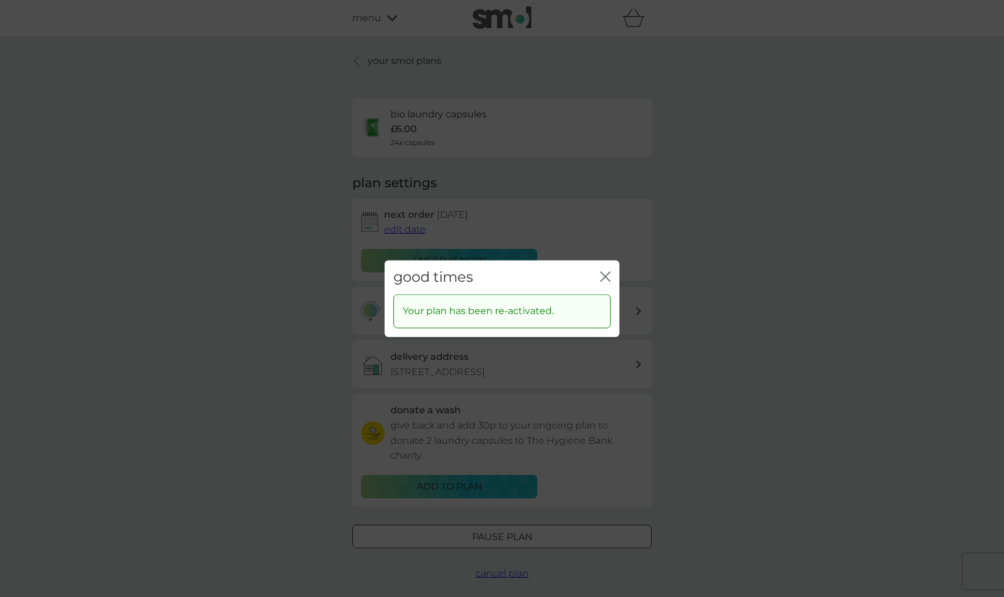
click at [604, 275] on icon "close" at bounding box center [603, 276] width 5 height 9
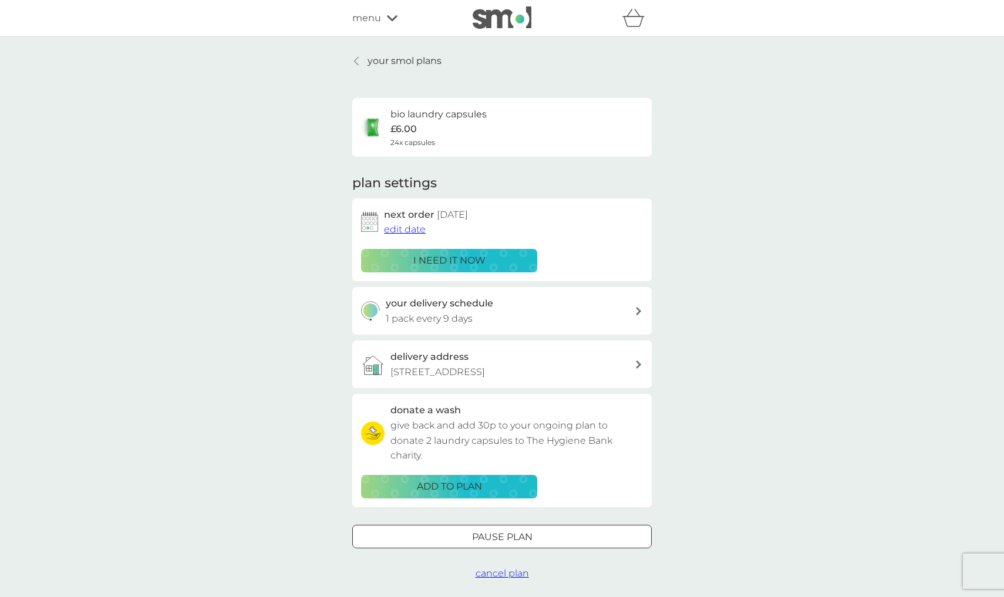
click at [538, 124] on div "bio laundry capsules £6.00 24x capsules" at bounding box center [502, 127] width 282 height 41
click at [413, 120] on h6 "bio laundry capsules" at bounding box center [439, 114] width 96 height 15
click at [473, 325] on div "your delivery schedule 1 pack every 9 days" at bounding box center [501, 311] width 299 height 48
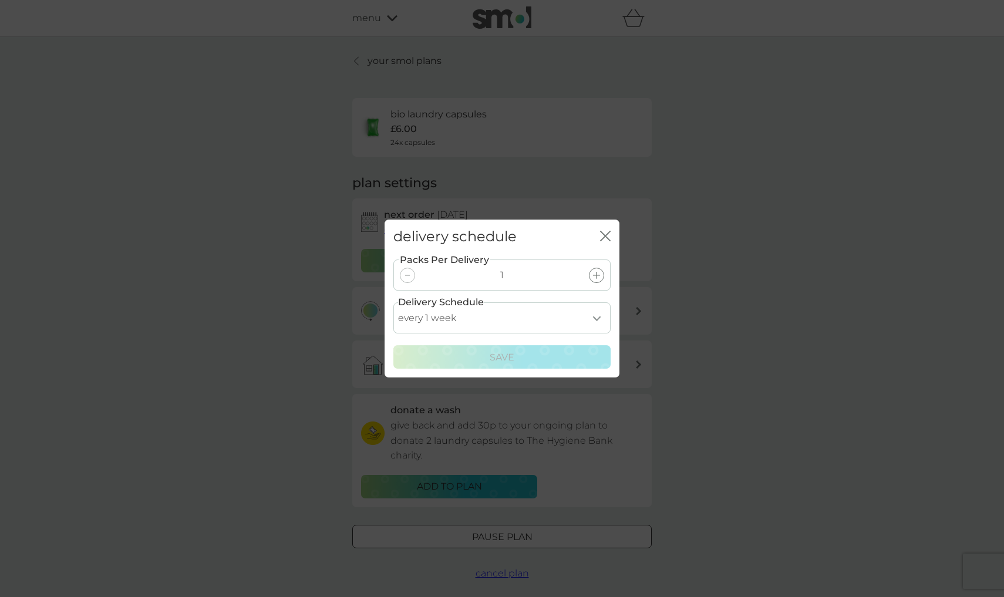
select select "14"
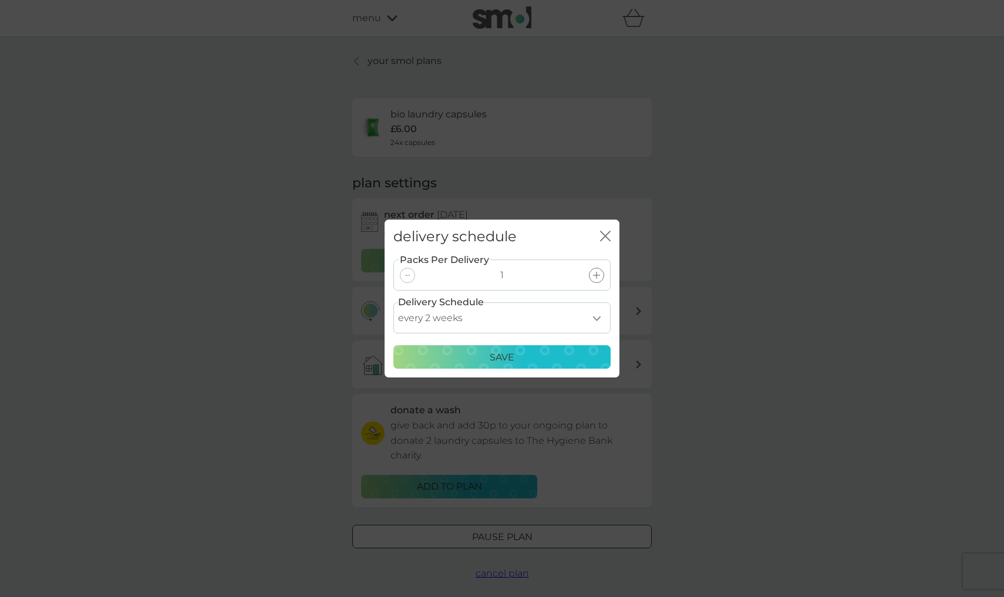
click at [544, 352] on div "Save" at bounding box center [502, 357] width 202 height 15
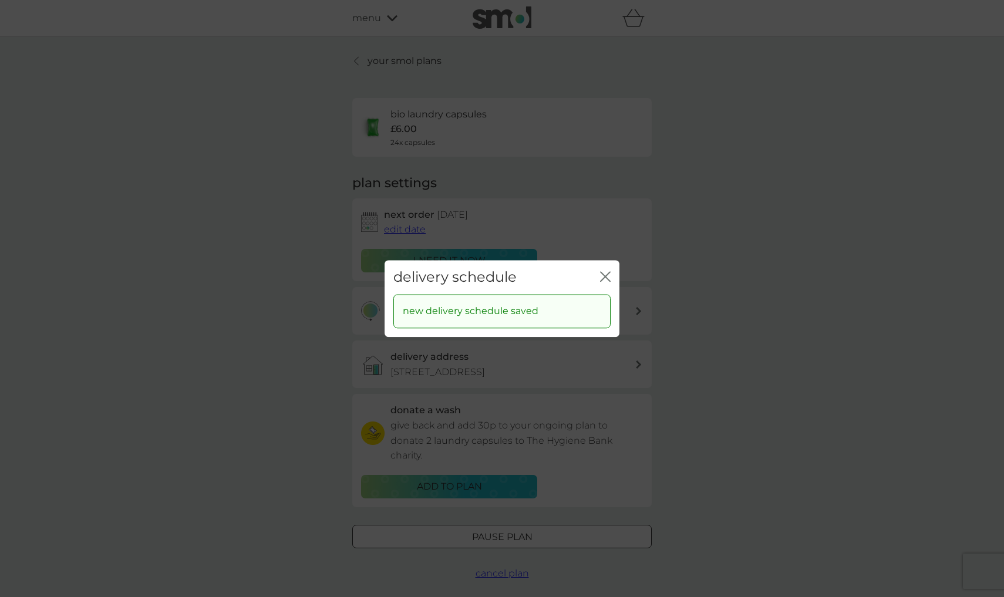
click at [610, 278] on icon "close" at bounding box center [605, 276] width 11 height 11
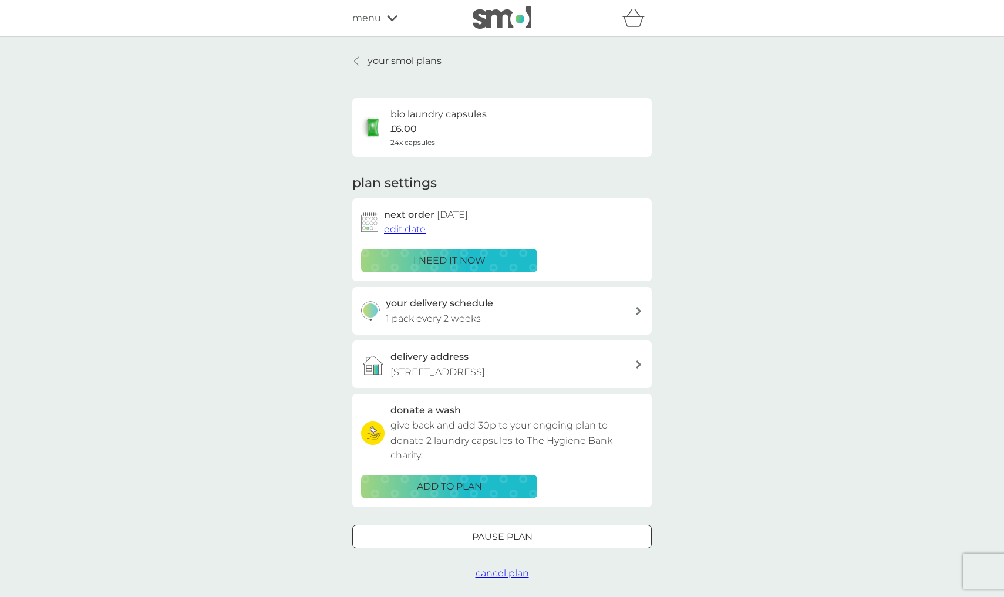
click at [372, 60] on p "your smol plans" at bounding box center [405, 60] width 74 height 15
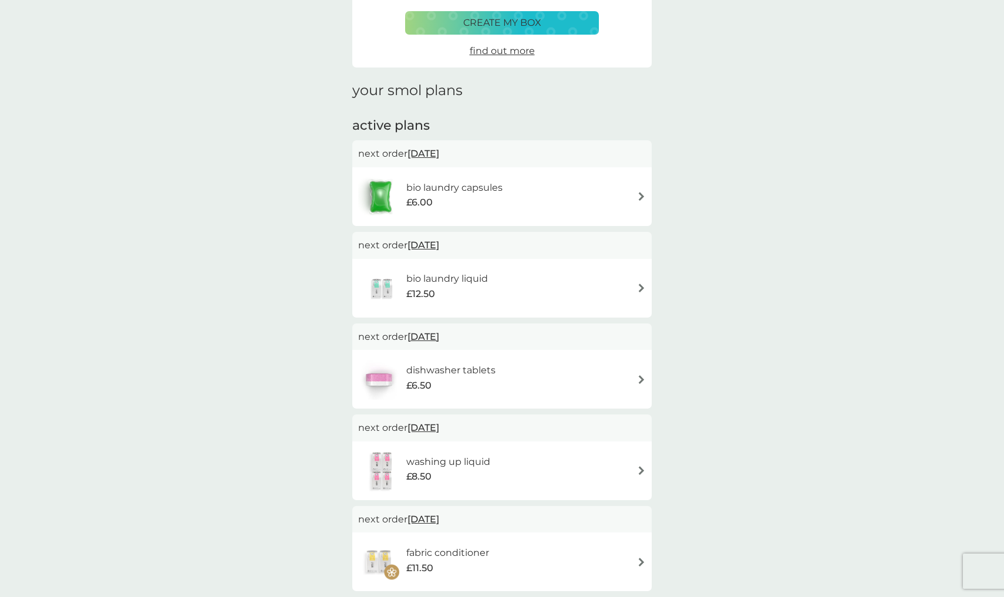
scroll to position [143, 0]
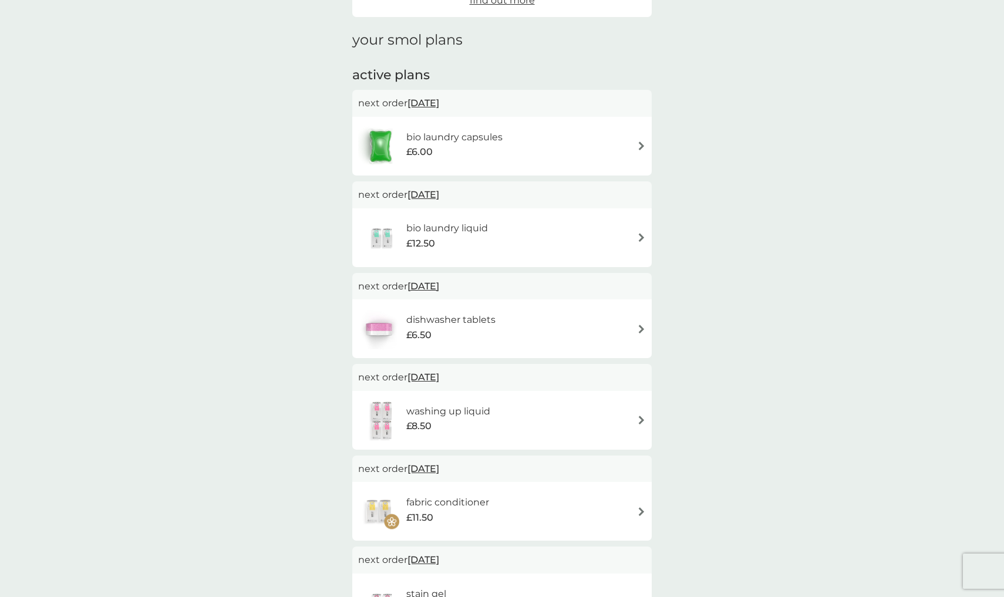
click at [415, 253] on div "bio laundry liquid £12.50" at bounding box center [429, 237] width 142 height 41
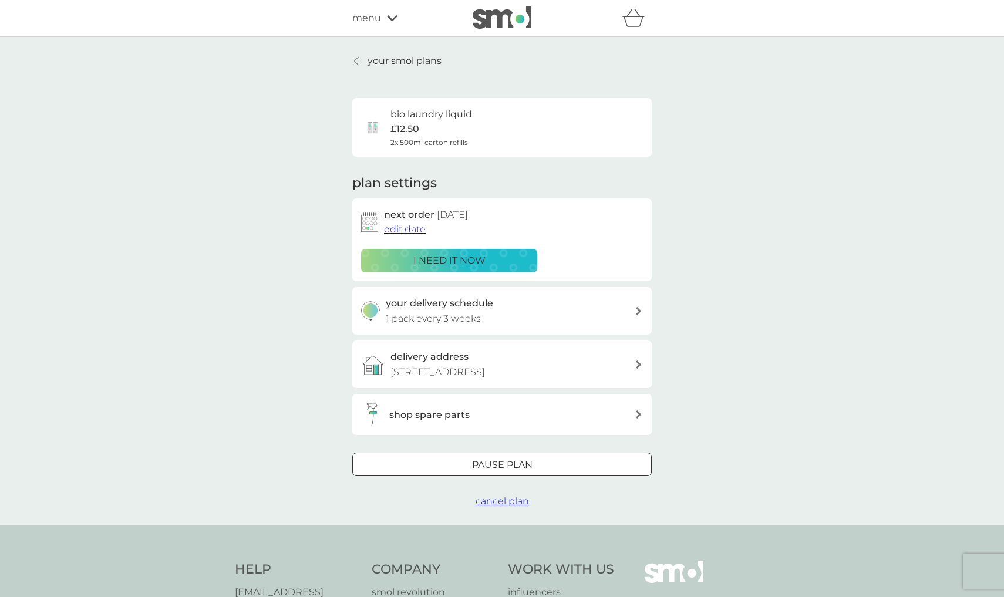
click at [413, 314] on p "1 pack every 3 weeks" at bounding box center [433, 318] width 95 height 15
select select "21"
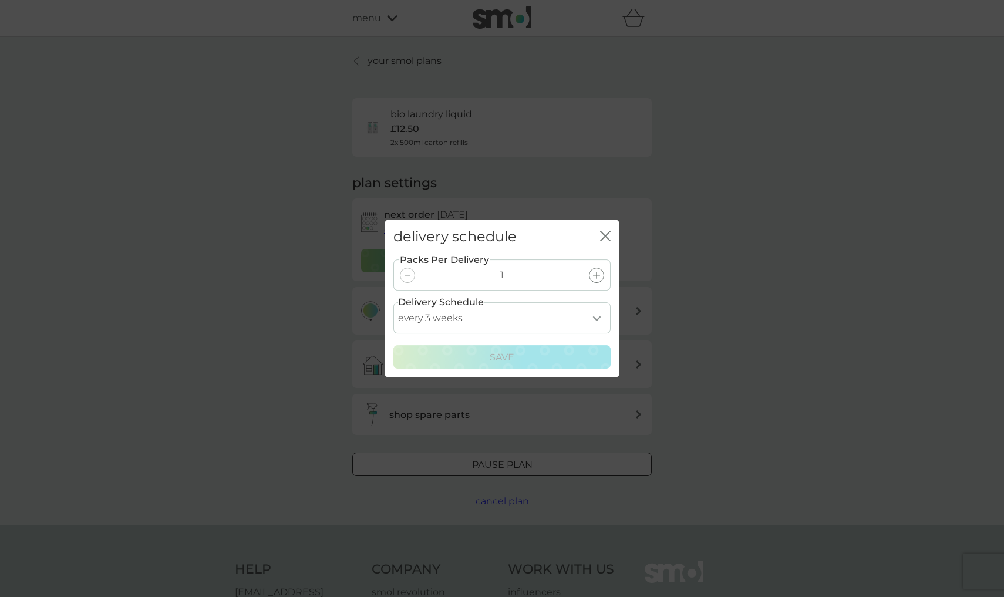
click at [612, 244] on div "delivery schedule close" at bounding box center [502, 237] width 235 height 35
click at [610, 234] on icon "close" at bounding box center [605, 236] width 11 height 11
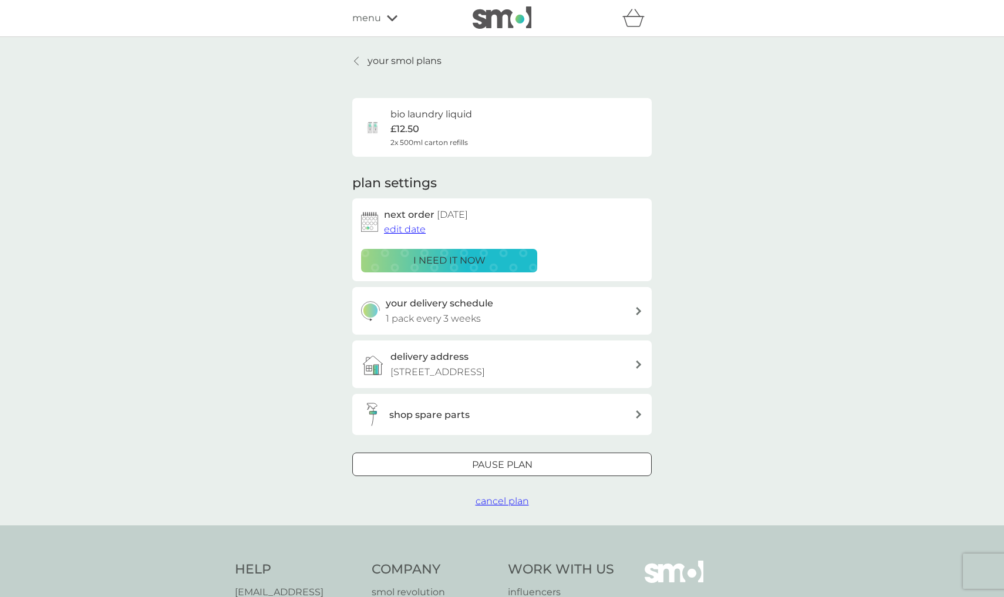
click at [432, 66] on p "your smol plans" at bounding box center [405, 60] width 74 height 15
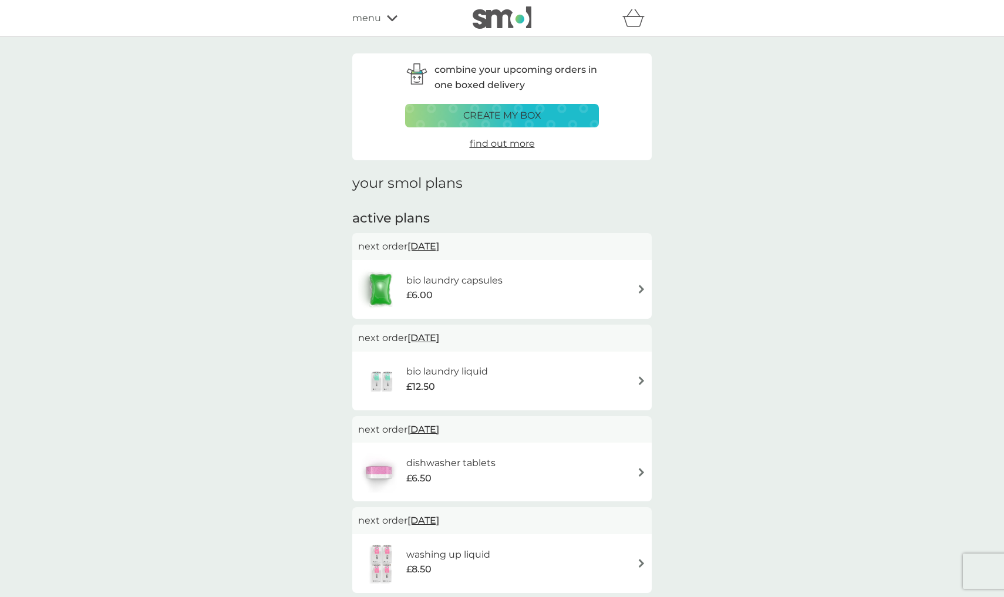
drag, startPoint x: 399, startPoint y: 264, endPoint x: 557, endPoint y: 285, distance: 158.9
click at [557, 285] on div "bio laundry capsules £6.00" at bounding box center [501, 289] width 299 height 59
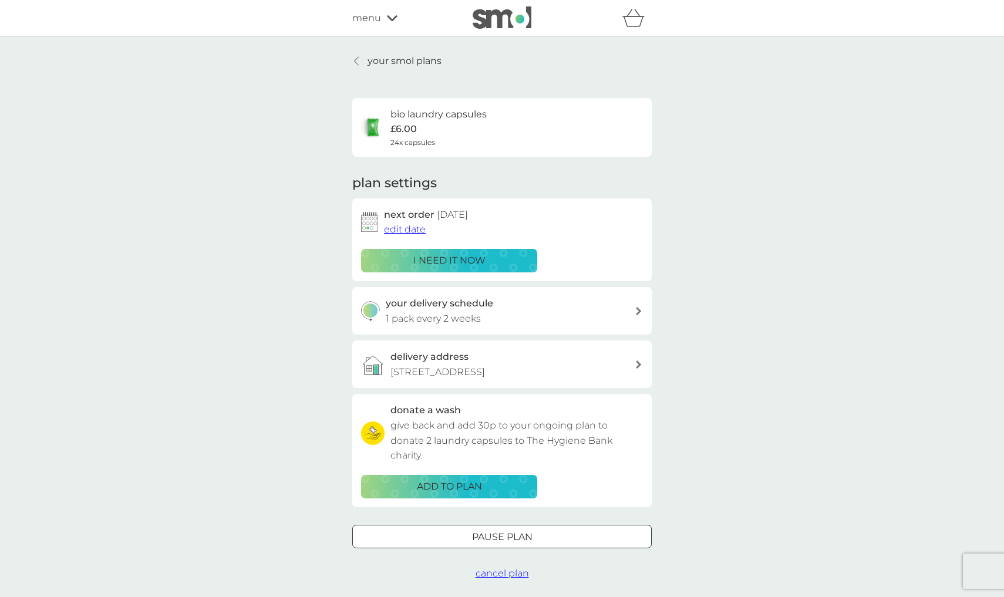
click at [494, 568] on span "cancel plan" at bounding box center [502, 573] width 53 height 11
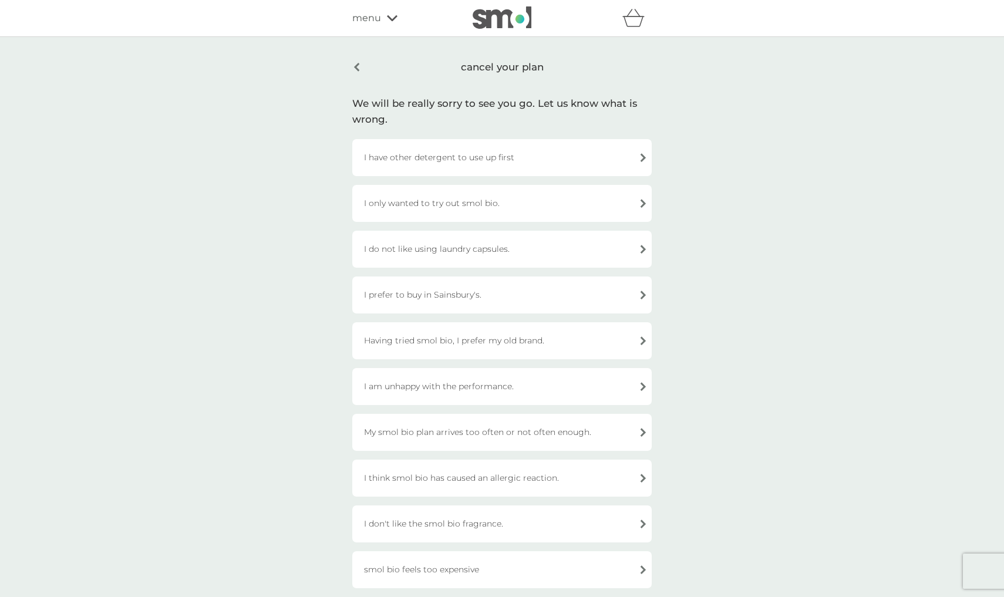
click at [550, 154] on div "I have other detergent to use up first" at bounding box center [501, 157] width 299 height 37
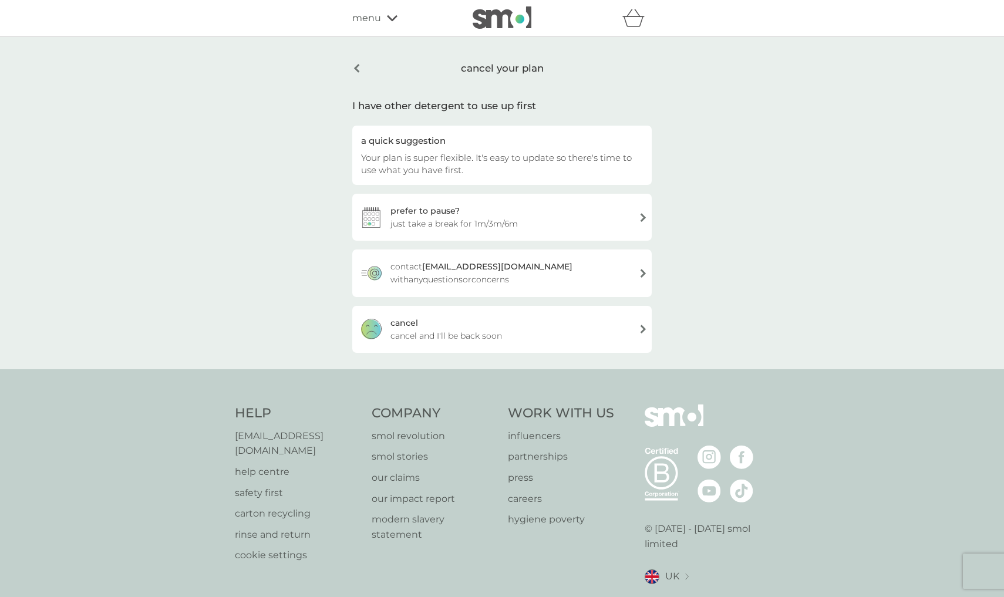
click at [504, 327] on div "cancel cancel and I'll be back soon" at bounding box center [501, 329] width 299 height 47
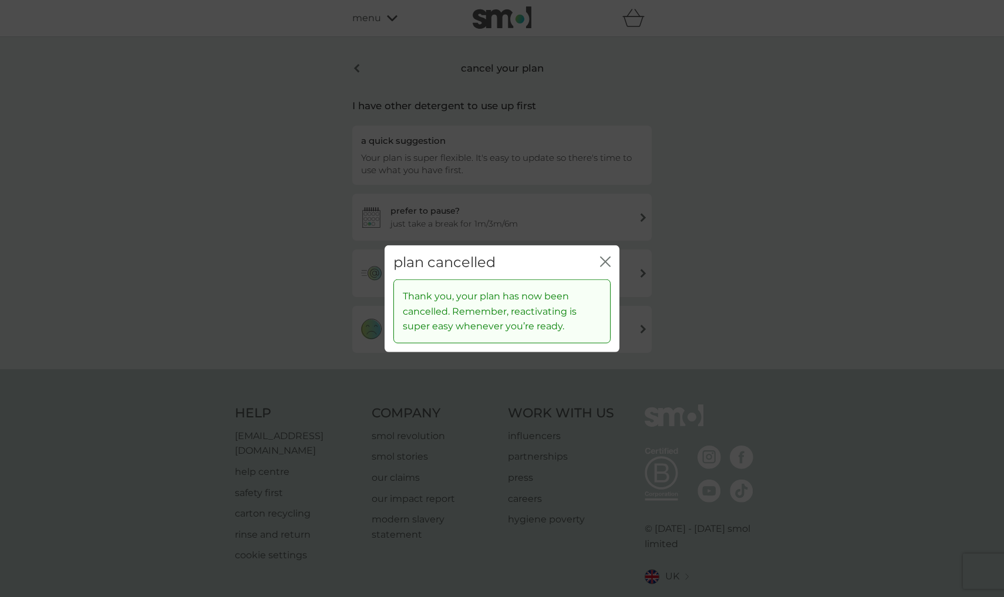
click at [601, 262] on icon "close" at bounding box center [605, 261] width 11 height 11
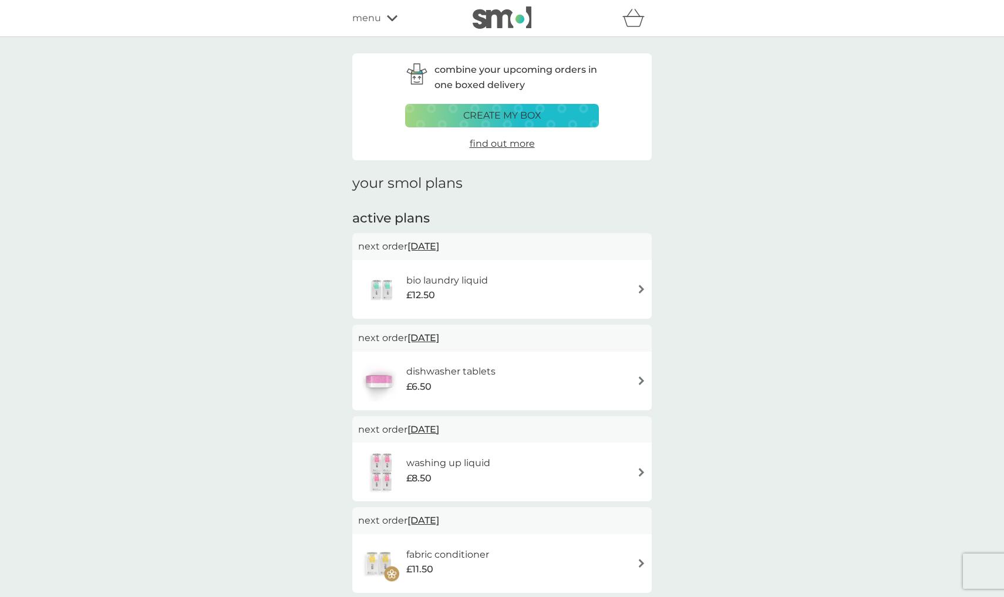
click at [499, 123] on button "create my box" at bounding box center [502, 115] width 194 height 23
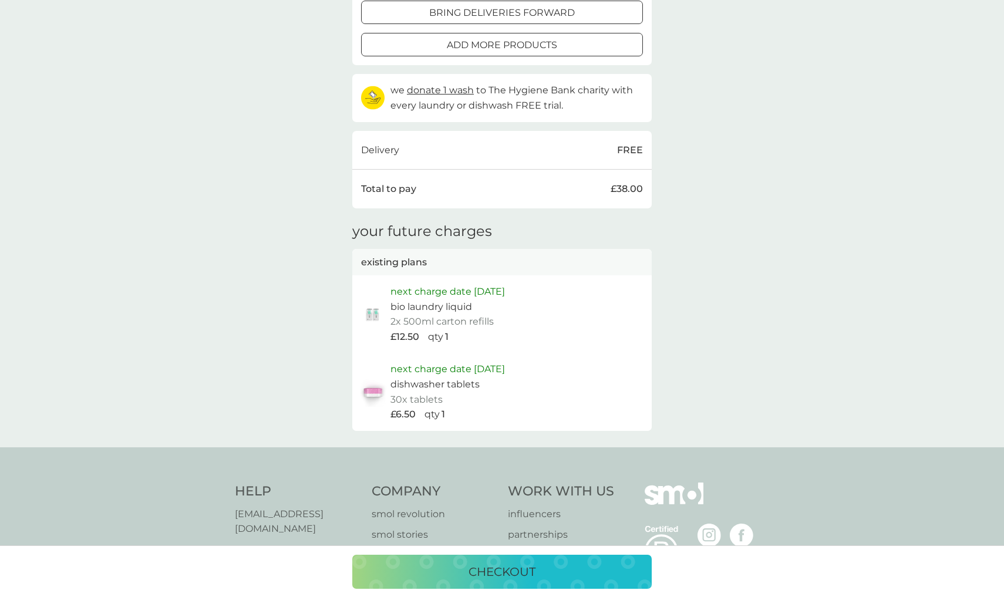
scroll to position [349, 0]
